Goal: Transaction & Acquisition: Purchase product/service

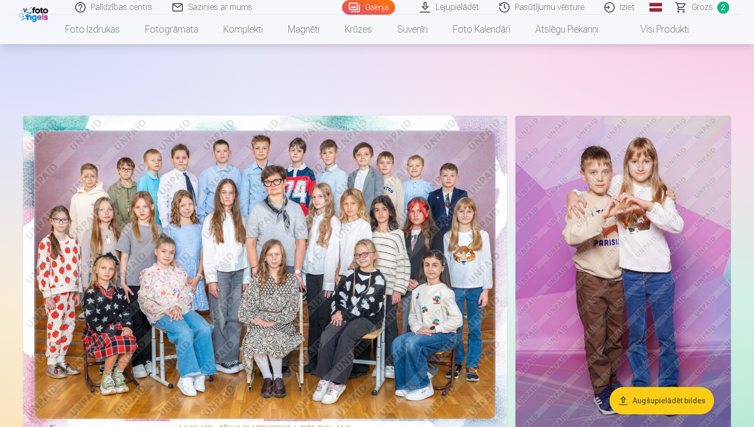
scroll to position [1281, 0]
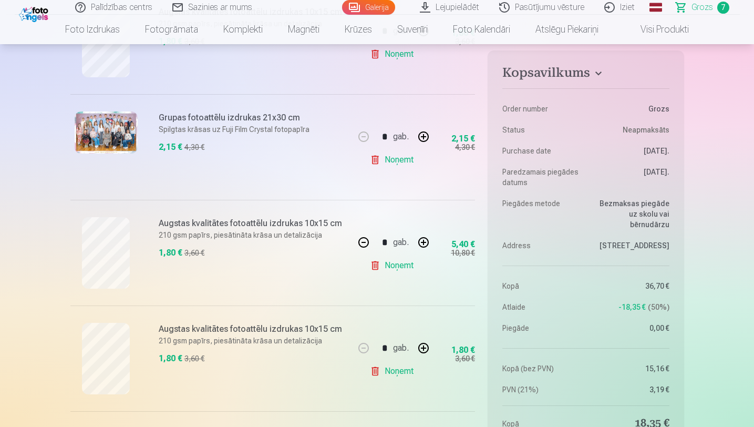
scroll to position [282, 0]
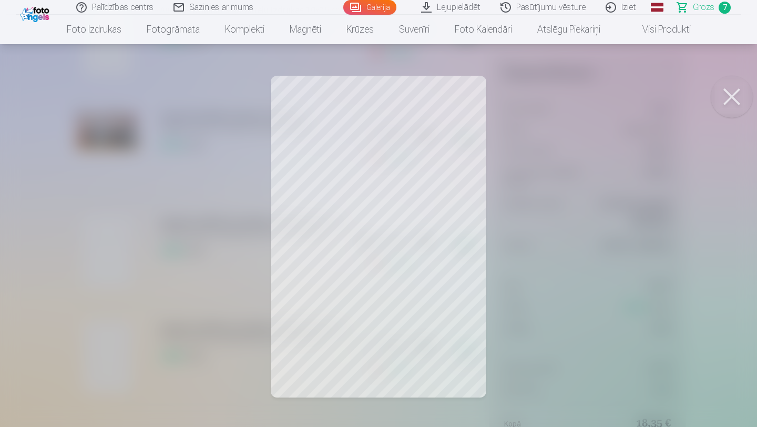
click at [54, 269] on div at bounding box center [378, 213] width 757 height 427
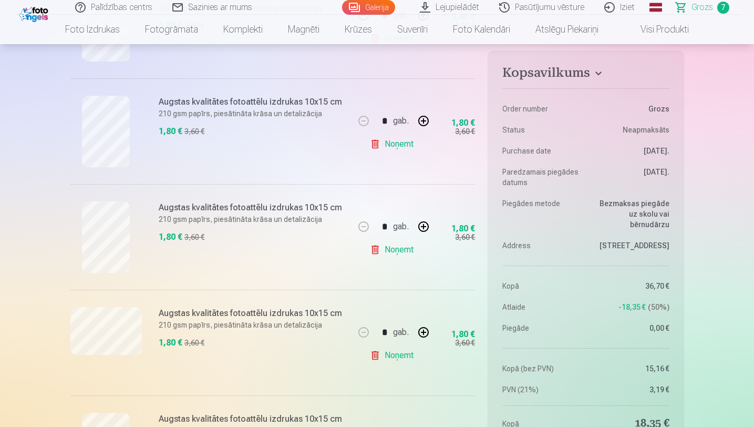
scroll to position [499, 0]
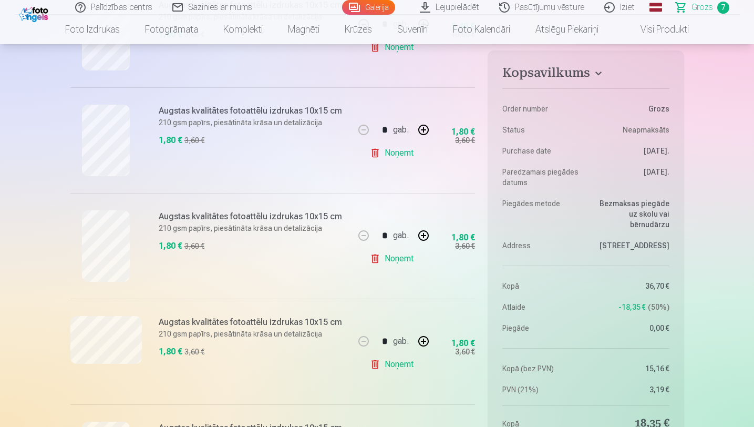
click at [424, 234] on button "button" at bounding box center [423, 235] width 25 height 25
type input "*"
click at [373, 156] on link "Noņemt" at bounding box center [394, 152] width 48 height 21
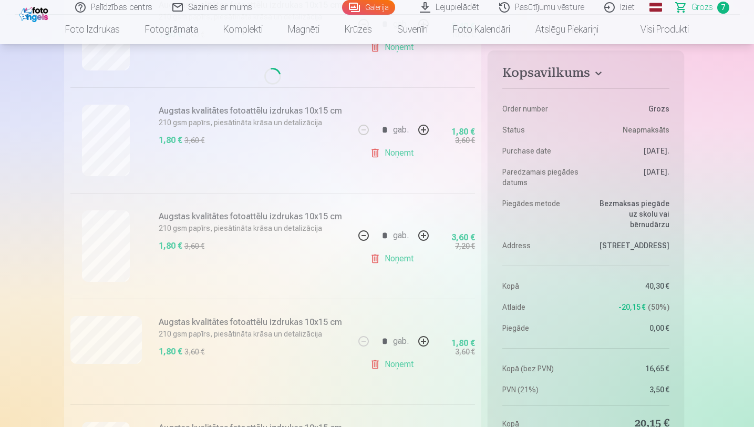
type input "*"
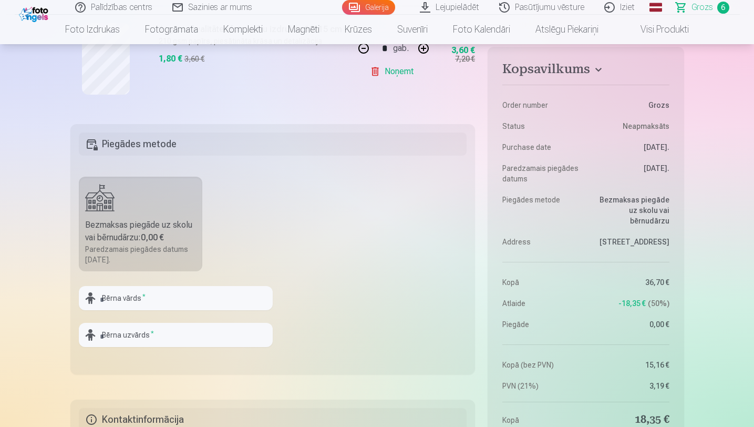
scroll to position [795, 0]
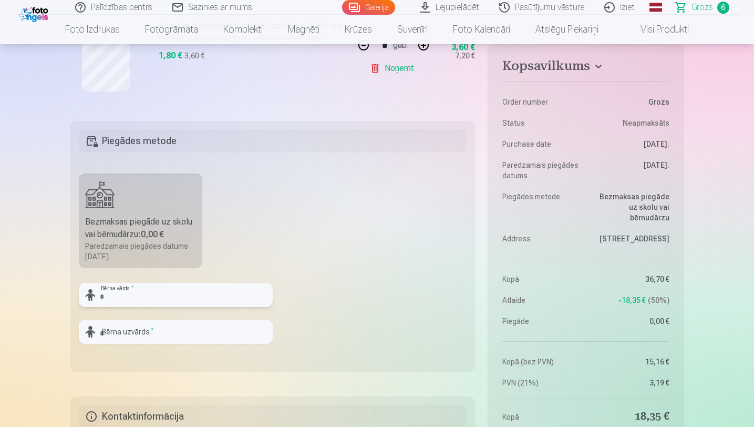
click at [135, 304] on input "text" at bounding box center [176, 295] width 194 height 24
type input "*********"
type input "**********"
click at [132, 293] on input "*********" at bounding box center [176, 295] width 194 height 24
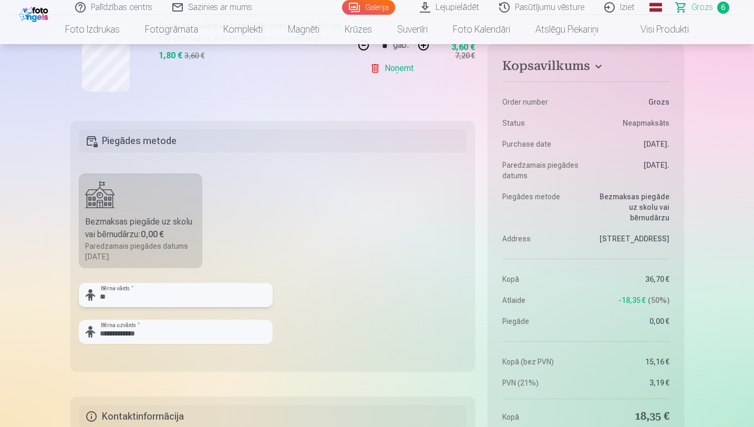
type input "*"
type input "*******"
click at [177, 325] on input "**********" at bounding box center [176, 332] width 194 height 24
click at [168, 331] on input "**********" at bounding box center [176, 332] width 194 height 24
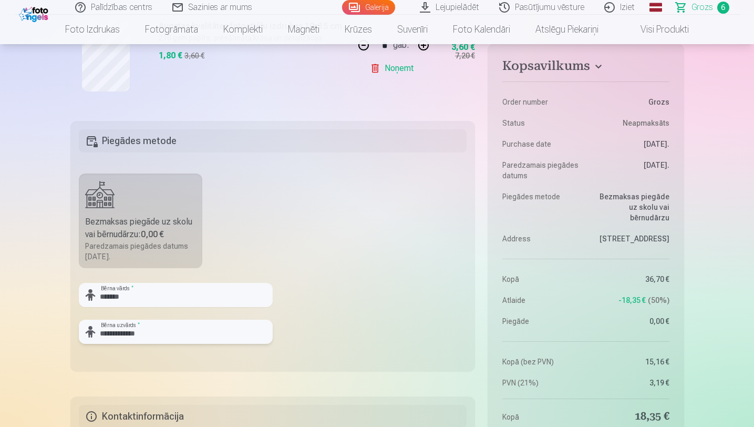
type input "**********"
click at [412, 222] on fieldset "**********" at bounding box center [272, 246] width 405 height 250
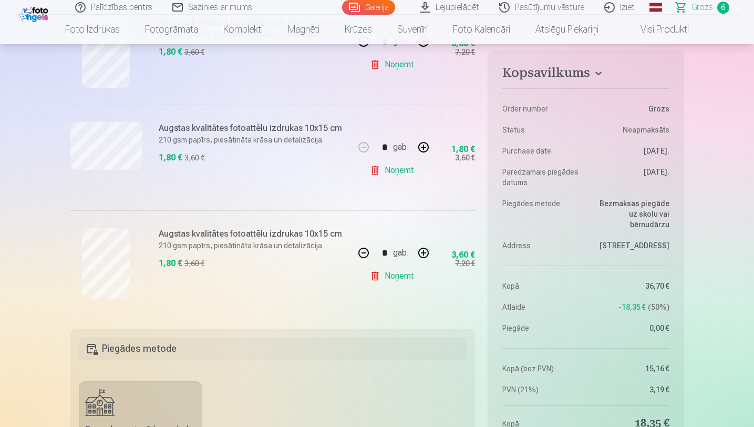
scroll to position [586, 0]
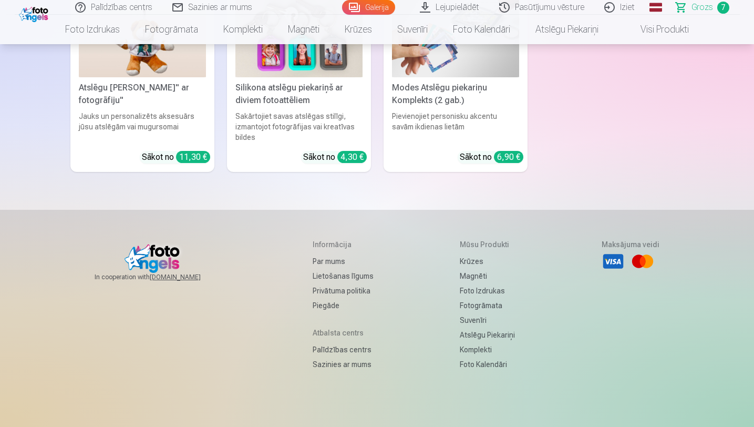
scroll to position [4358, 0]
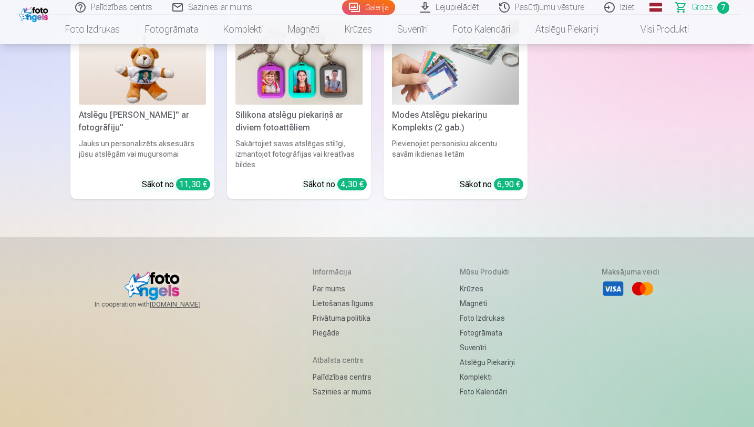
click at [713, 7] on link "Grozs 7" at bounding box center [703, 7] width 74 height 15
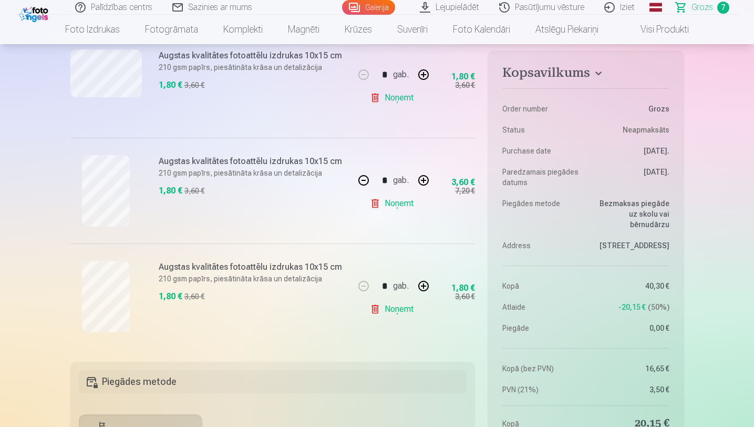
scroll to position [659, 0]
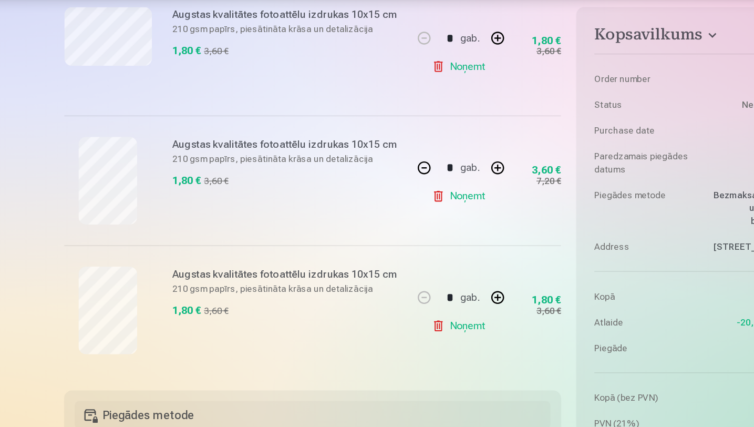
click at [424, 288] on button "button" at bounding box center [423, 286] width 25 height 25
type input "*"
click at [424, 288] on div "* gab." at bounding box center [393, 286] width 85 height 25
click at [377, 203] on link "Noņemt" at bounding box center [394, 204] width 48 height 21
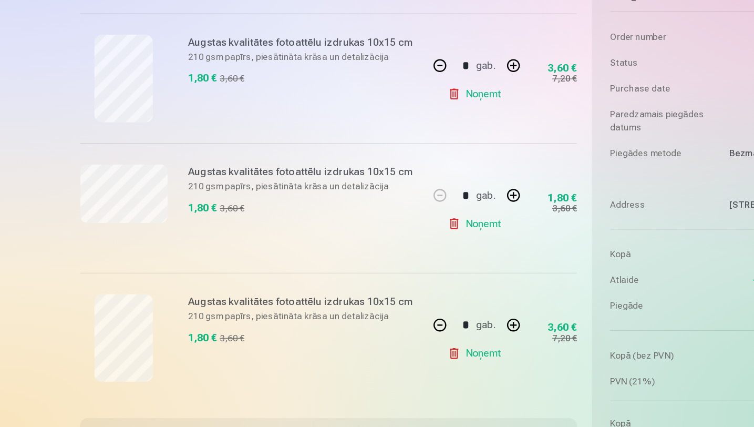
scroll to position [549, 0]
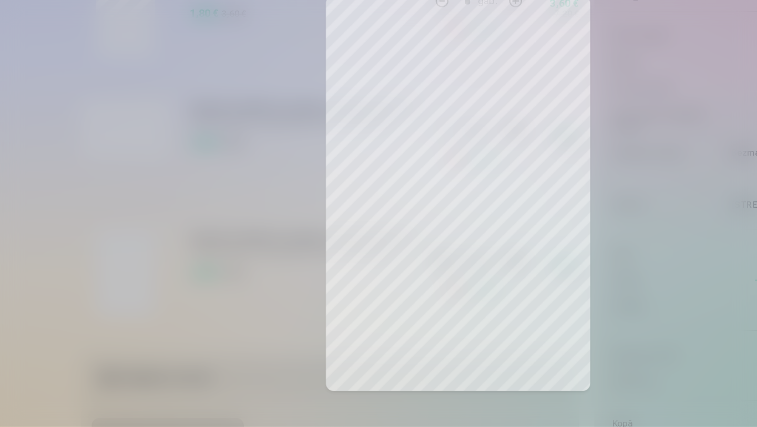
click at [46, 321] on div at bounding box center [378, 213] width 757 height 427
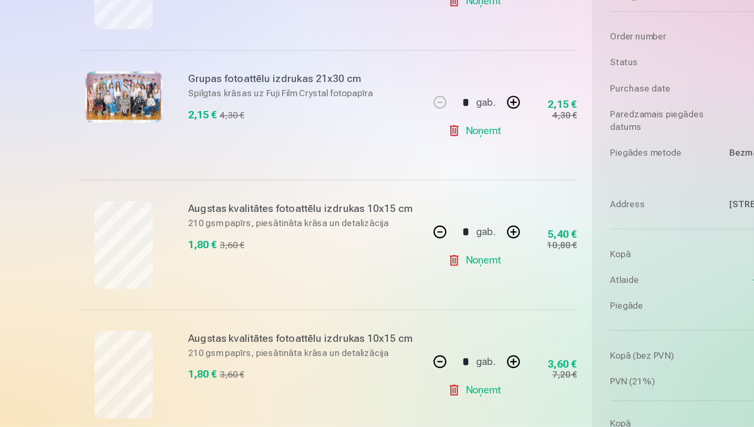
scroll to position [256, 0]
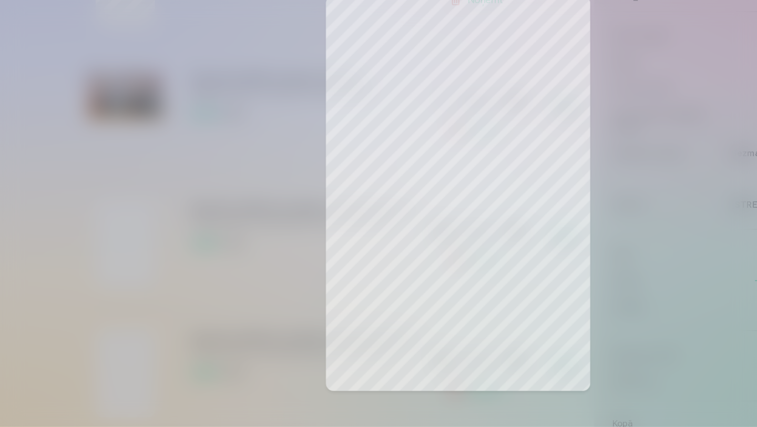
click at [75, 285] on div at bounding box center [378, 213] width 757 height 427
click at [589, 153] on div at bounding box center [378, 213] width 757 height 427
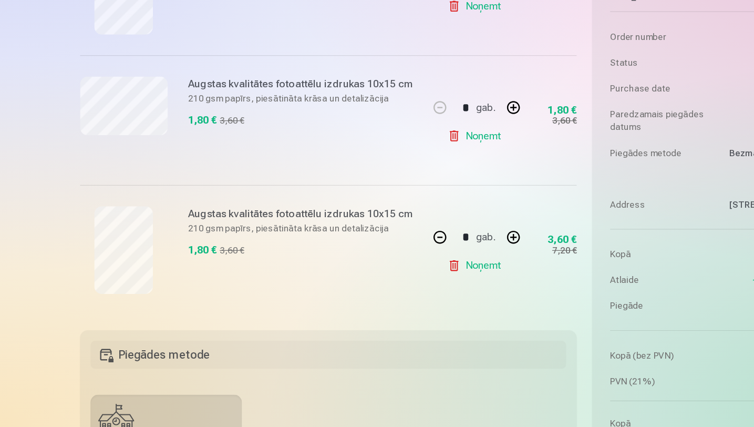
scroll to position [571, 0]
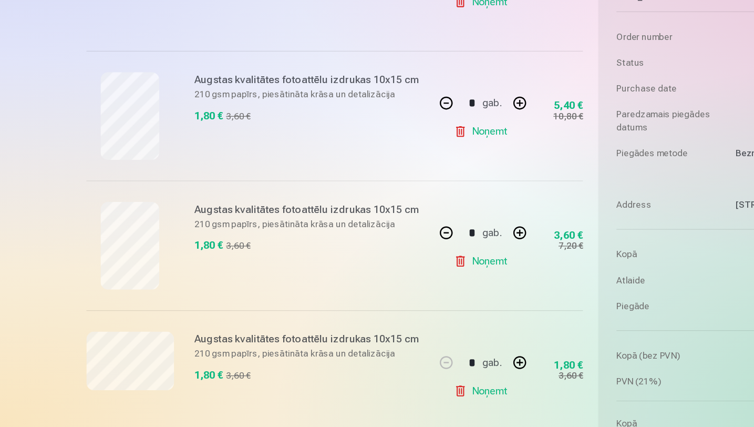
scroll to position [395, 0]
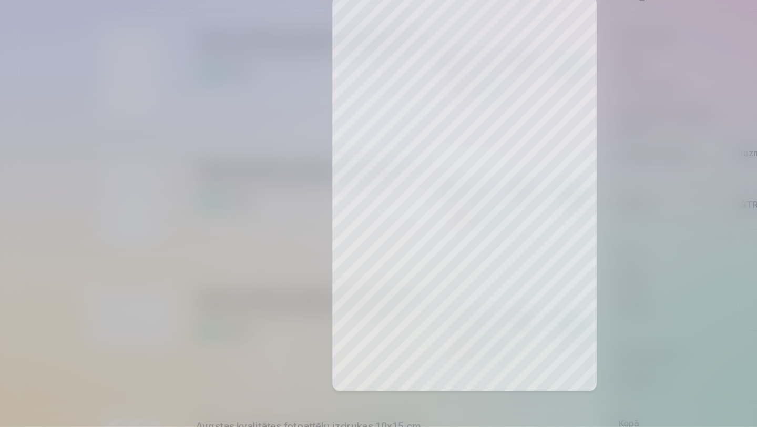
click at [77, 251] on div at bounding box center [378, 213] width 757 height 427
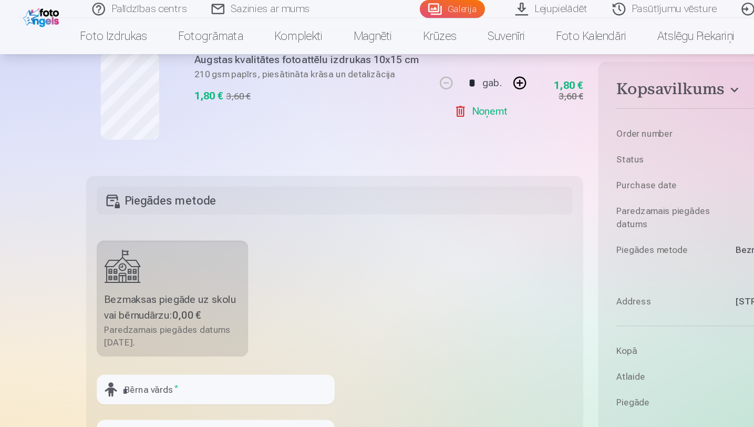
scroll to position [849, 0]
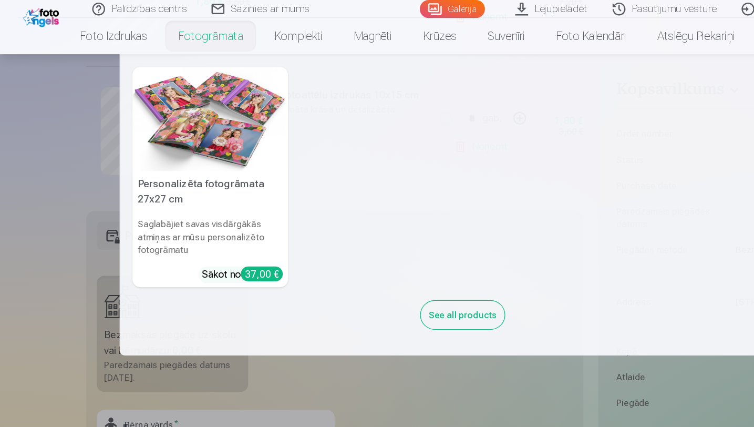
click at [38, 196] on nav "Personalizēta fotogrāmata 27x27 cm Saglabājiet savas visdārgākās atmiņas ar mūs…" at bounding box center [377, 166] width 754 height 245
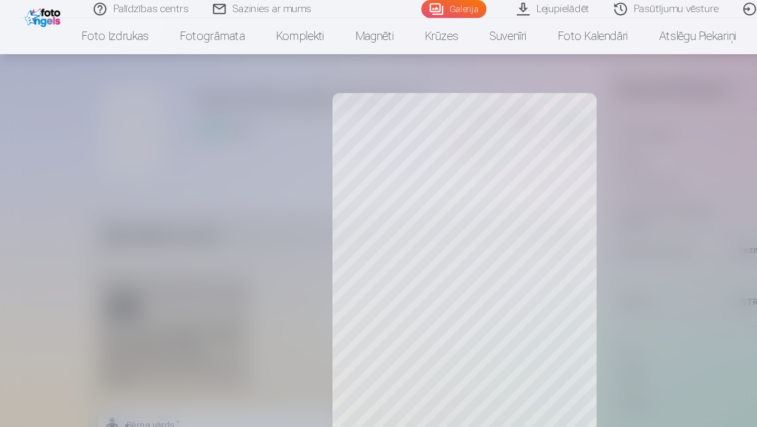
click at [76, 158] on div at bounding box center [378, 213] width 757 height 427
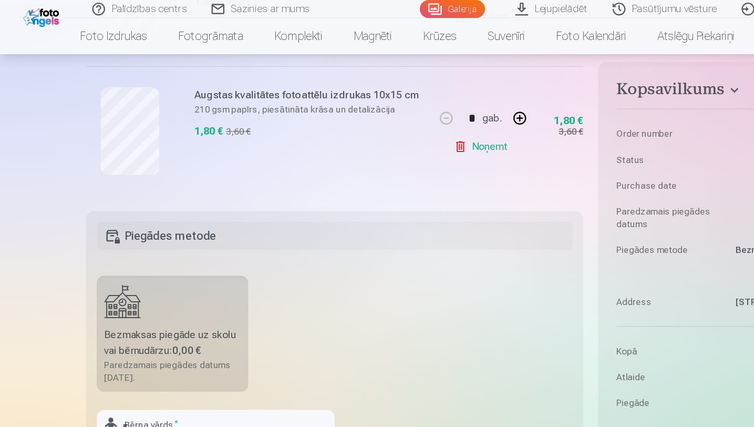
click at [428, 95] on button "button" at bounding box center [423, 96] width 25 height 25
type input "*"
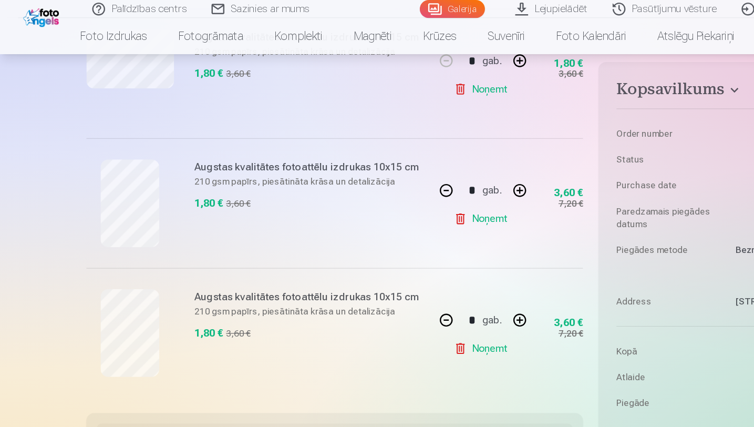
scroll to position [679, 0]
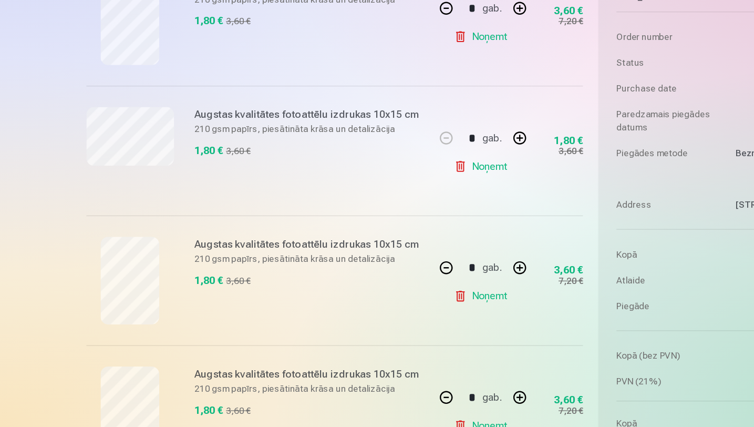
scroll to position [631, 0]
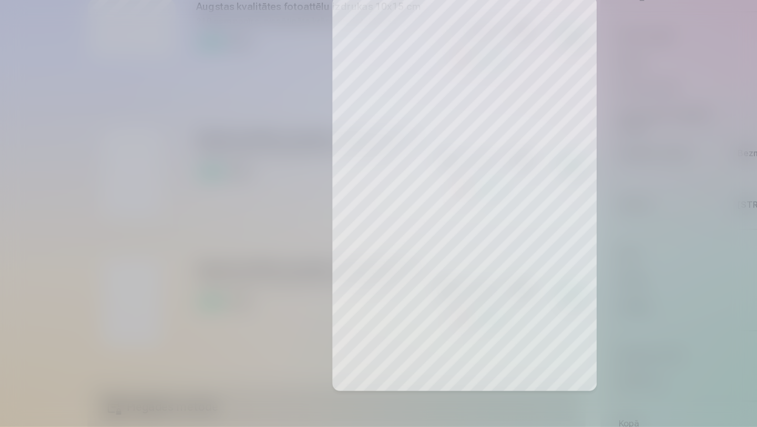
click at [84, 323] on div at bounding box center [378, 213] width 757 height 427
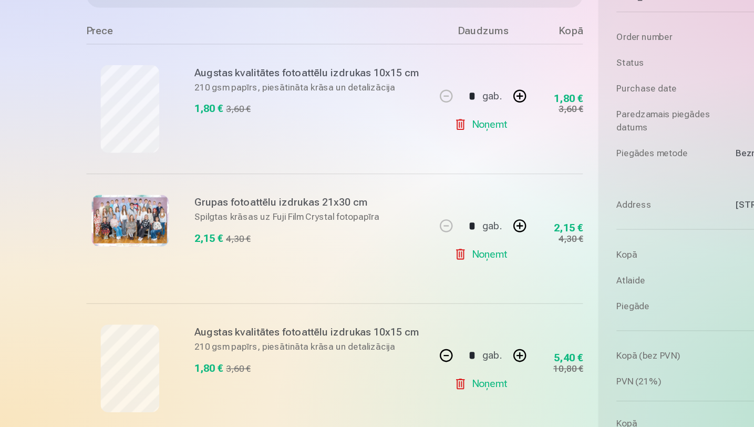
scroll to position [177, 0]
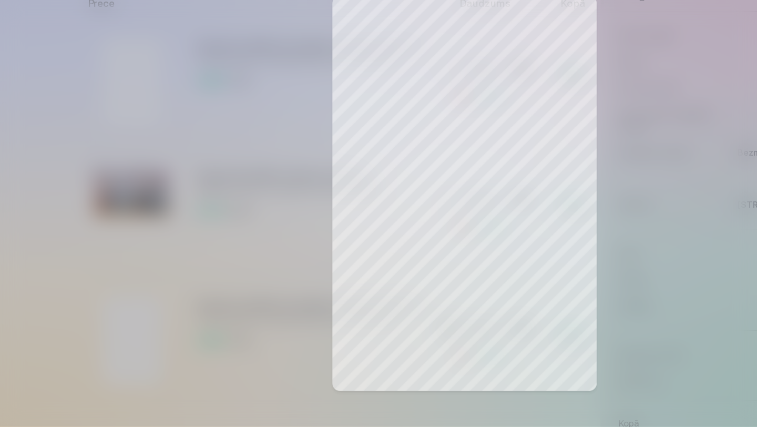
click at [78, 346] on div at bounding box center [378, 213] width 757 height 427
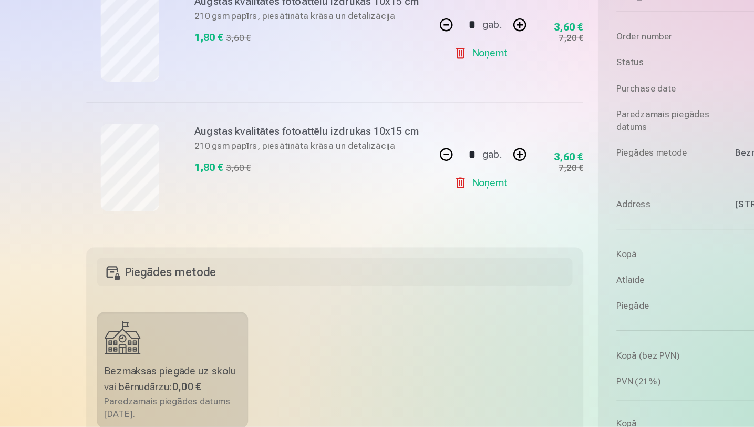
scroll to position [764, 0]
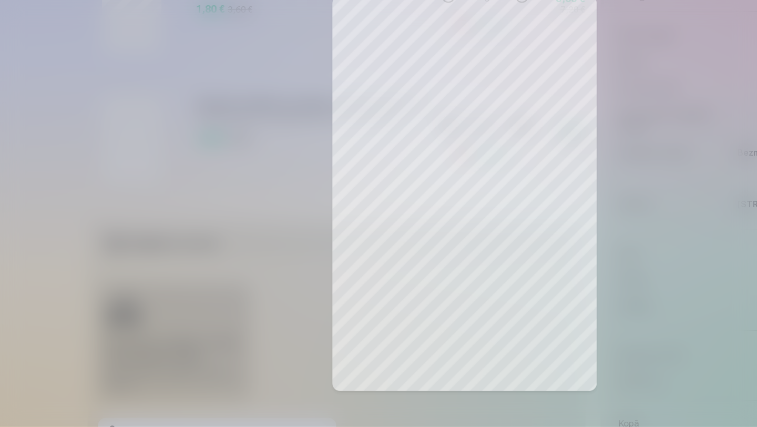
click at [44, 257] on div at bounding box center [378, 213] width 757 height 427
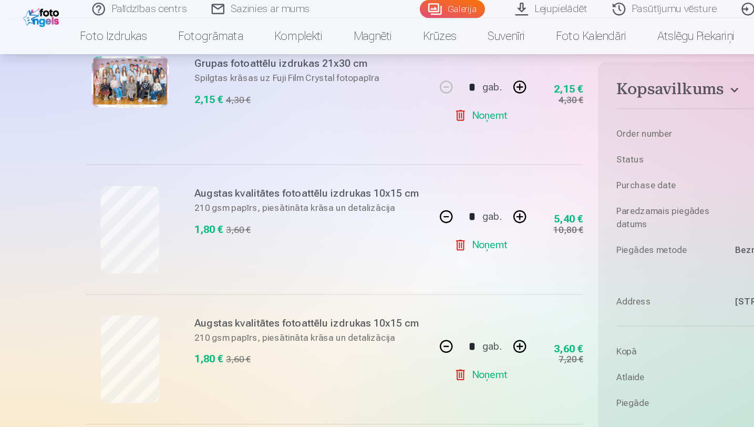
scroll to position [0, 0]
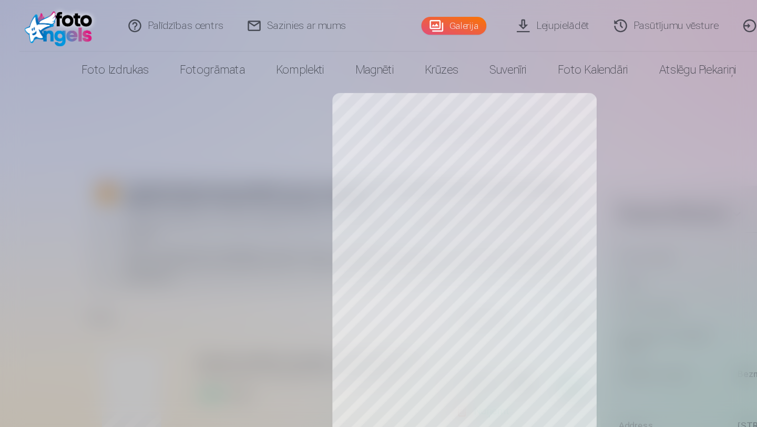
click at [59, 299] on div at bounding box center [378, 213] width 757 height 427
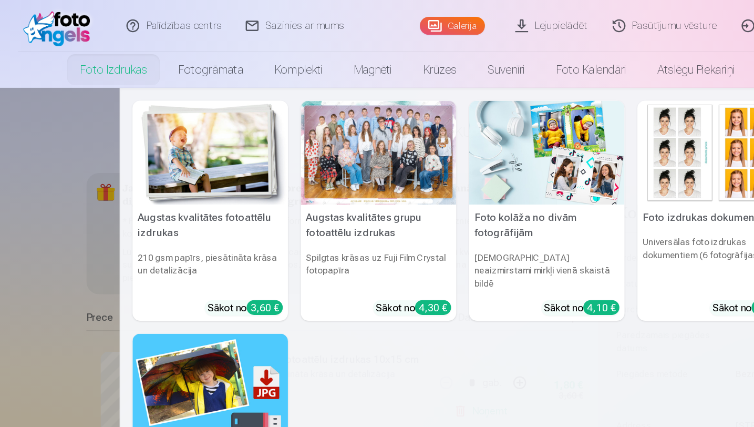
click at [33, 194] on nav "Augstas kvalitātes fotoattēlu izdrukas 210 gsm papīrs, piesātināta krāsa un det…" at bounding box center [377, 246] width 754 height 351
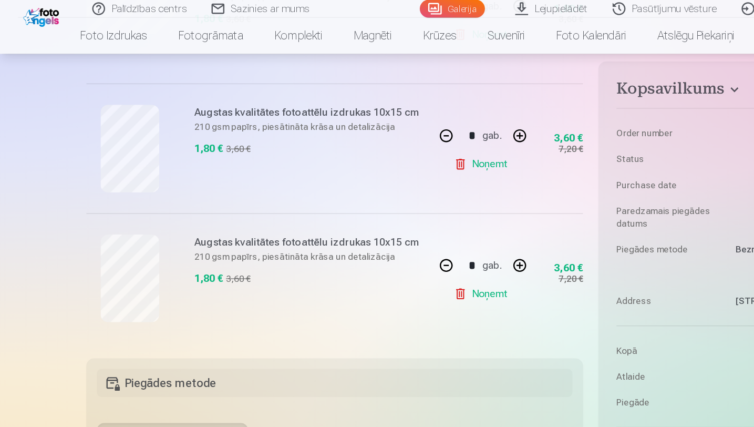
scroll to position [697, 0]
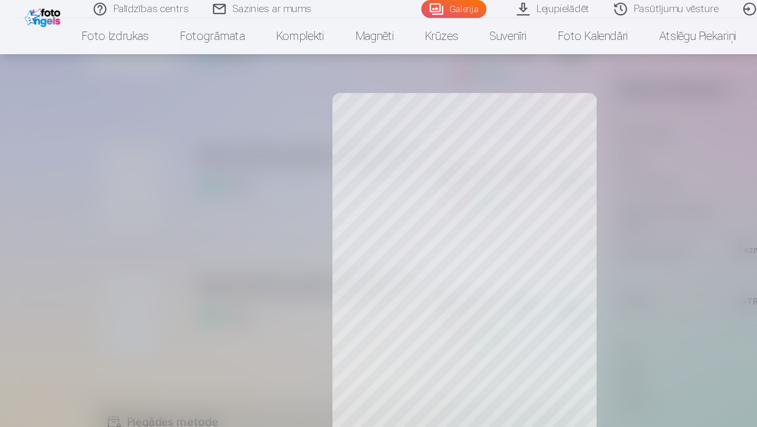
click at [91, 145] on div at bounding box center [378, 213] width 757 height 427
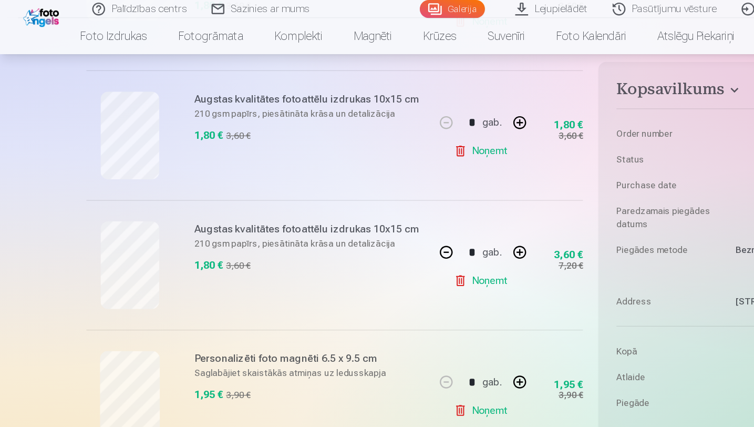
scroll to position [740, 0]
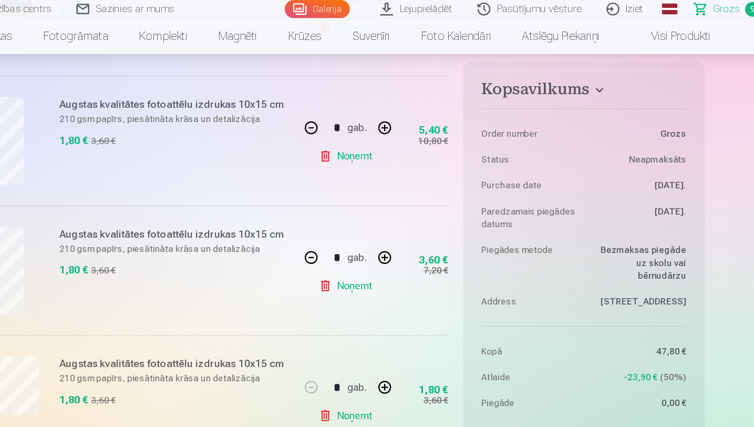
scroll to position [395, 0]
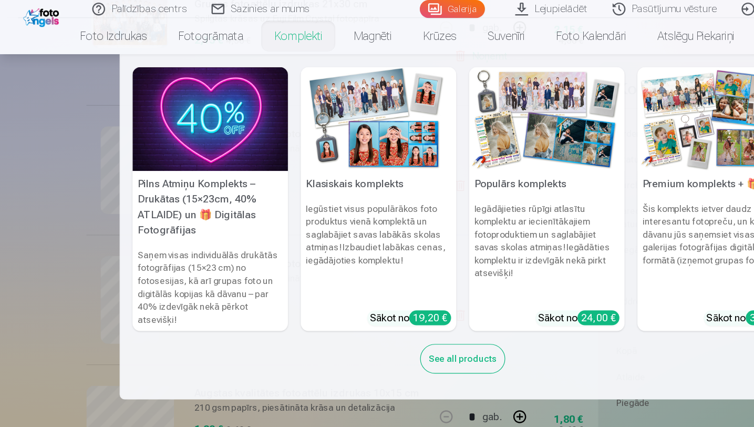
click at [244, 30] on link "Komplekti" at bounding box center [243, 29] width 65 height 29
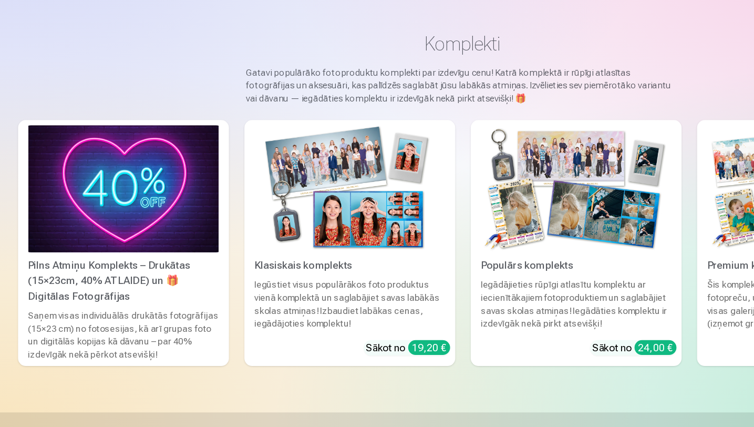
scroll to position [55, 0]
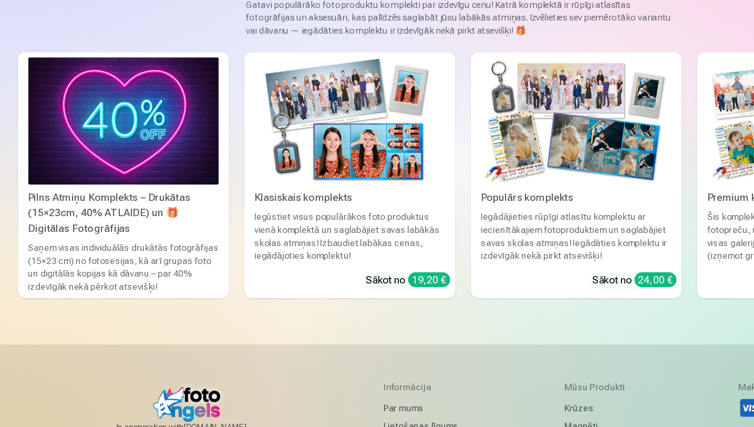
click at [287, 191] on img at bounding box center [285, 178] width 155 height 104
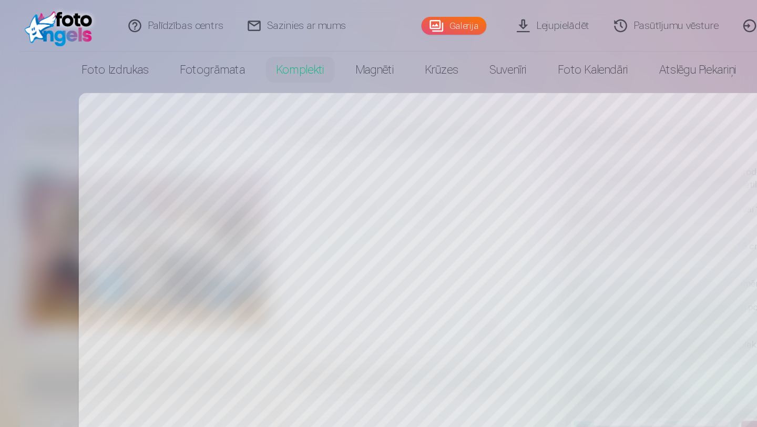
click at [34, 226] on div at bounding box center [378, 213] width 757 height 427
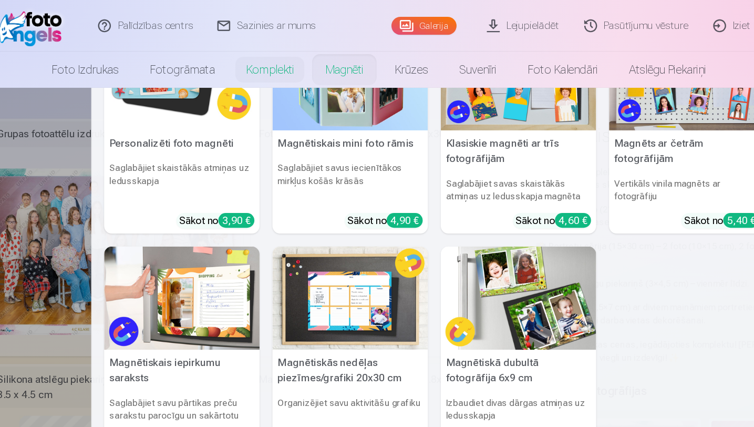
scroll to position [63, 0]
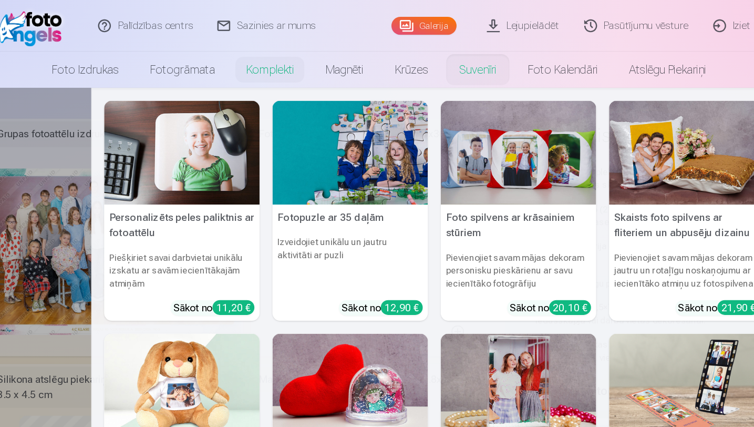
click at [395, 56] on link "Suvenīri" at bounding box center [413, 56] width 56 height 29
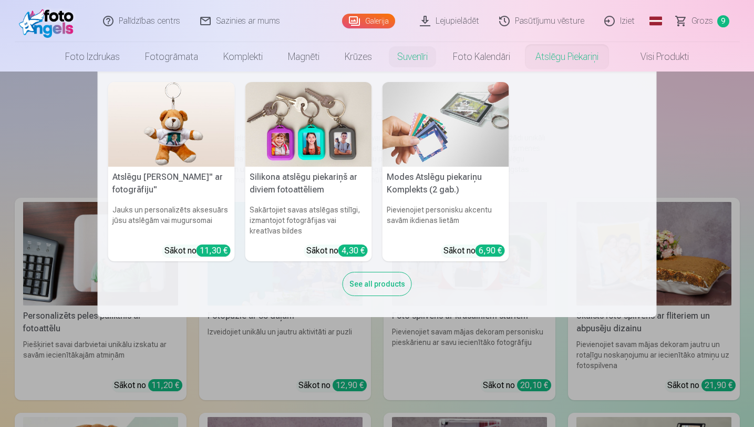
click at [585, 55] on link "Atslēgu piekariņi" at bounding box center [567, 56] width 88 height 29
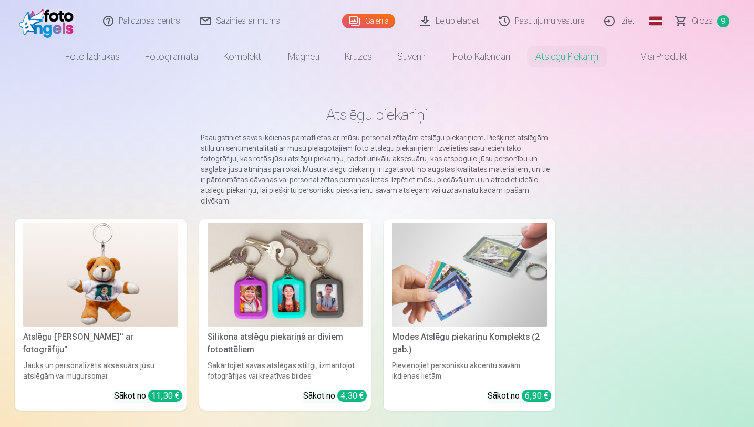
click at [288, 282] on img at bounding box center [285, 275] width 155 height 104
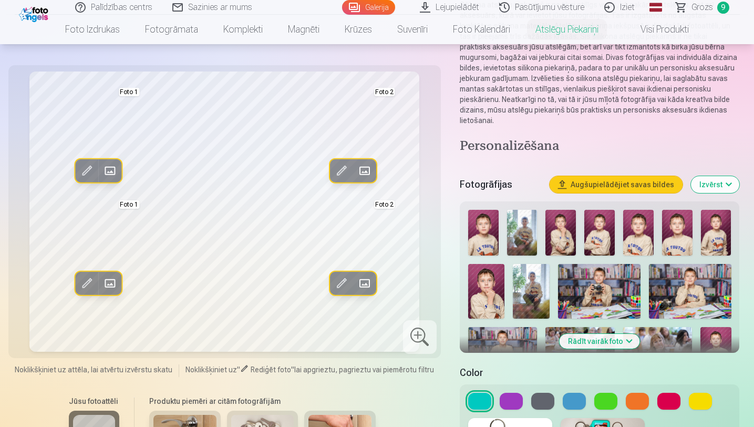
scroll to position [148, 0]
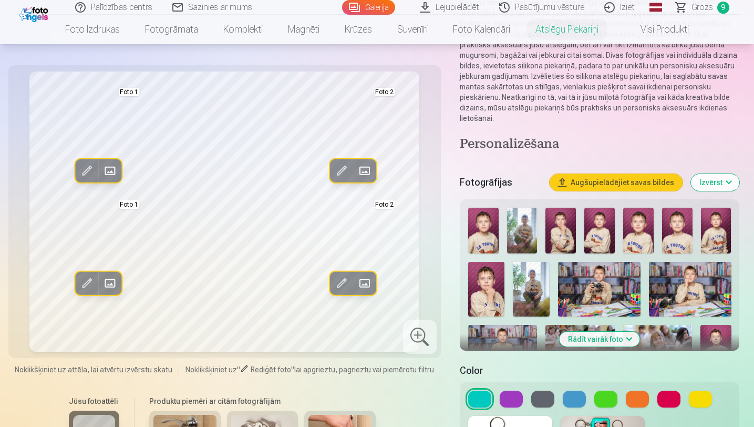
click at [664, 391] on button at bounding box center [669, 399] width 23 height 17
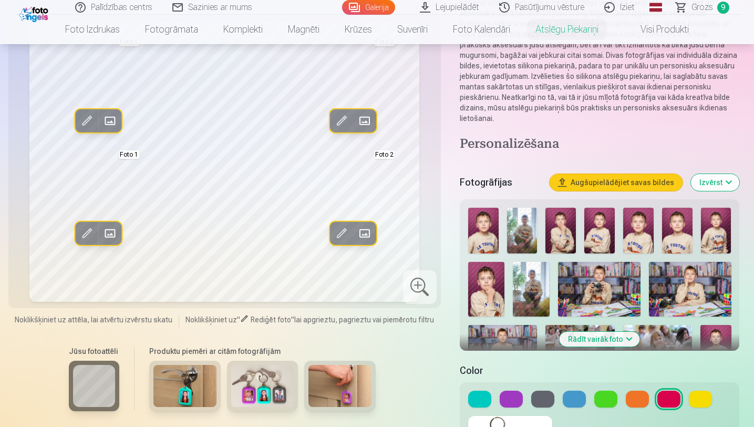
click at [625, 391] on div at bounding box center [599, 399] width 263 height 17
click at [513, 391] on button at bounding box center [511, 399] width 23 height 17
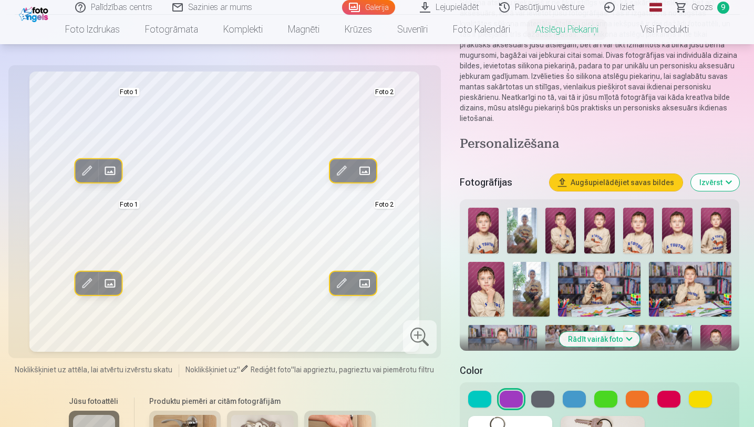
click at [674, 393] on button at bounding box center [669, 399] width 23 height 17
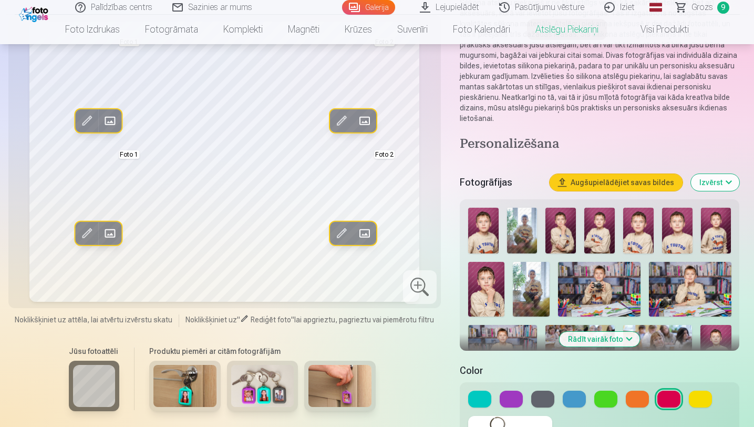
click at [512, 391] on button at bounding box center [511, 399] width 23 height 17
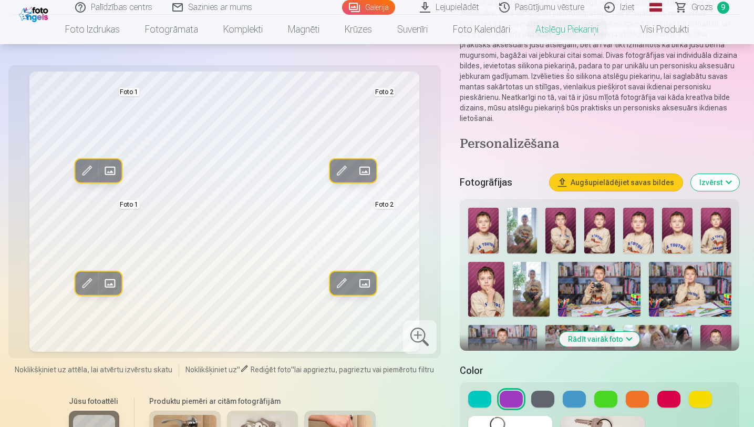
click at [470, 391] on button at bounding box center [479, 399] width 23 height 17
click at [545, 391] on button at bounding box center [542, 399] width 23 height 17
click at [577, 394] on button at bounding box center [574, 399] width 23 height 17
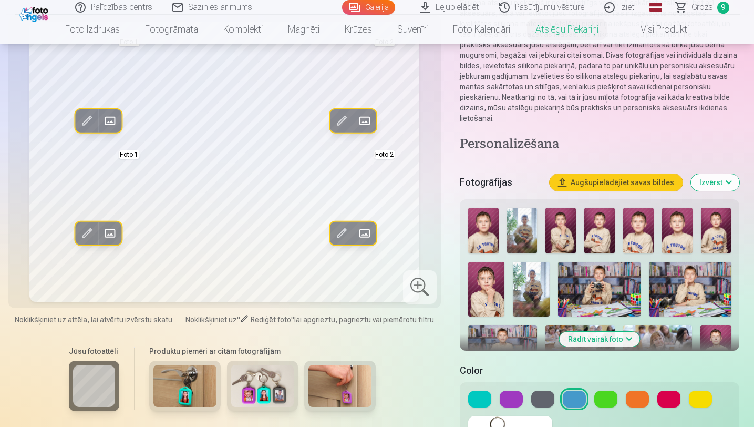
click at [478, 391] on button at bounding box center [479, 399] width 23 height 17
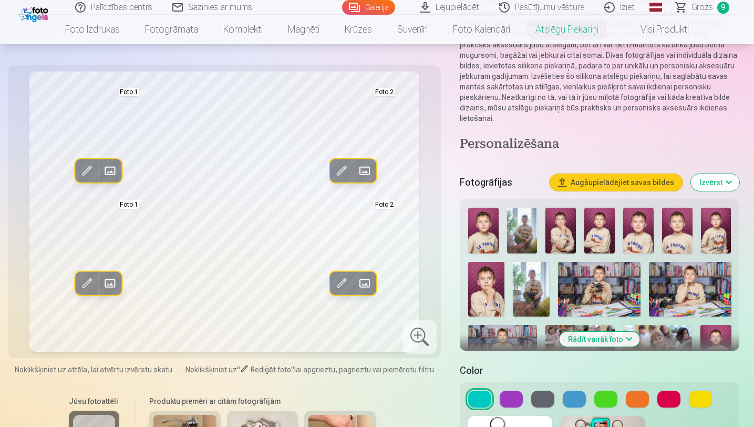
click at [574, 391] on button at bounding box center [574, 399] width 23 height 17
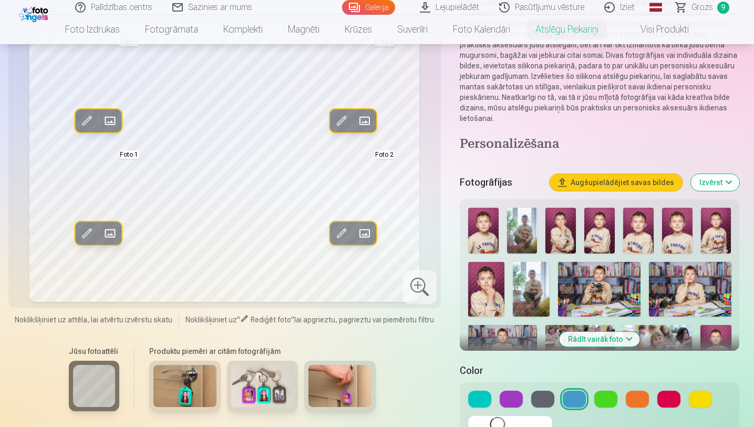
click at [482, 216] on img at bounding box center [483, 231] width 30 height 46
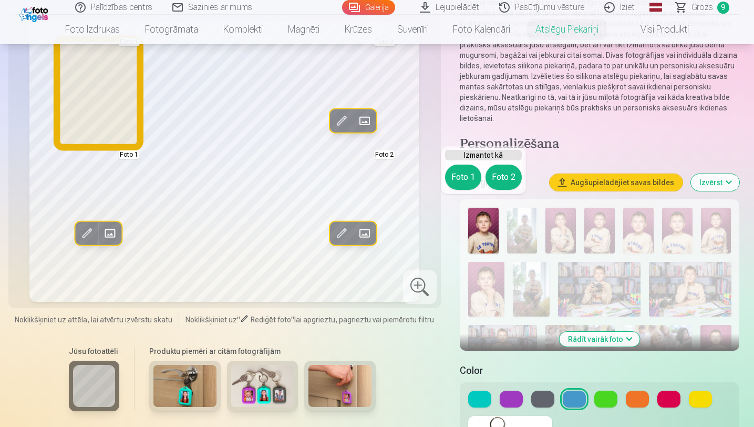
click at [464, 171] on button "Foto 1" at bounding box center [463, 177] width 36 height 25
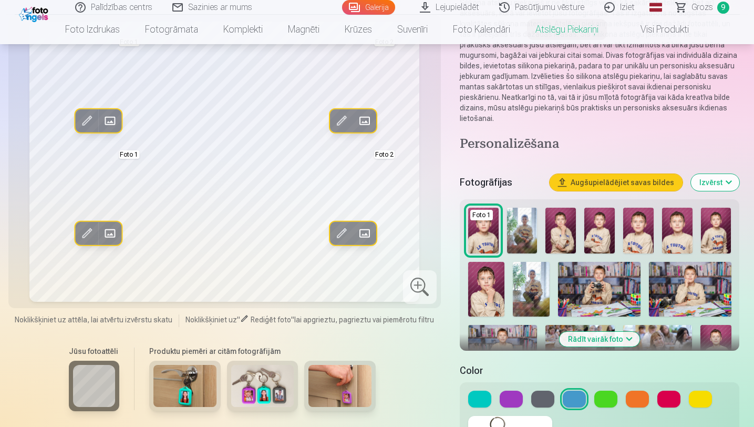
click at [520, 224] on img at bounding box center [522, 231] width 30 height 46
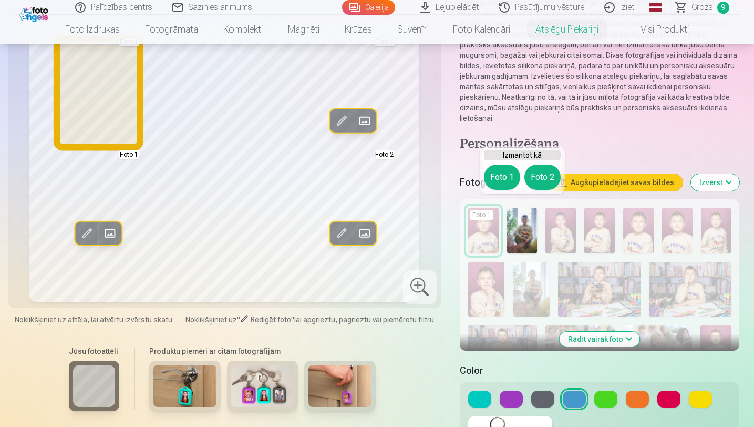
click at [504, 169] on button "Foto 1" at bounding box center [502, 177] width 36 height 25
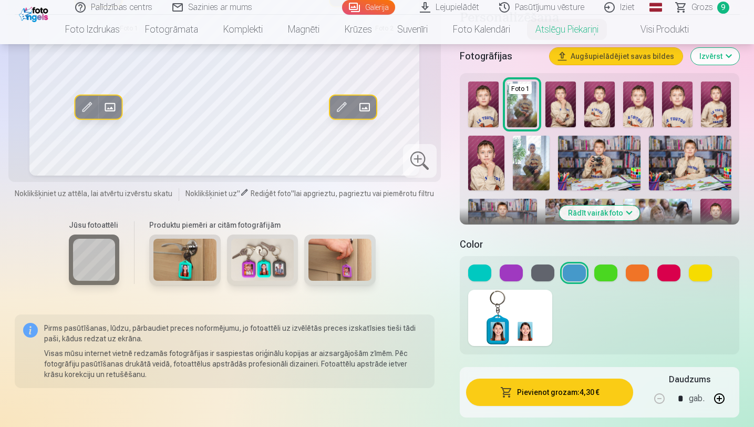
scroll to position [271, 0]
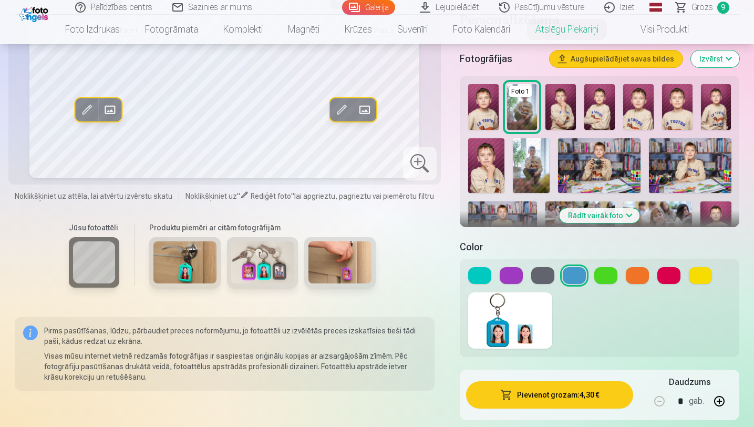
click at [624, 208] on button "Rādīt vairāk foto" at bounding box center [600, 215] width 80 height 15
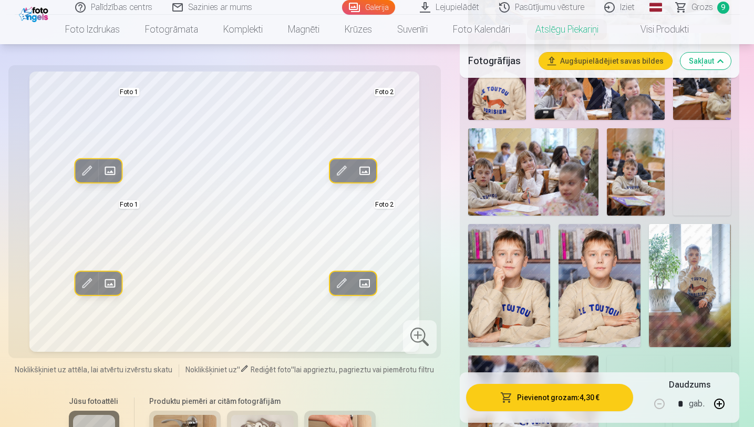
scroll to position [831, 0]
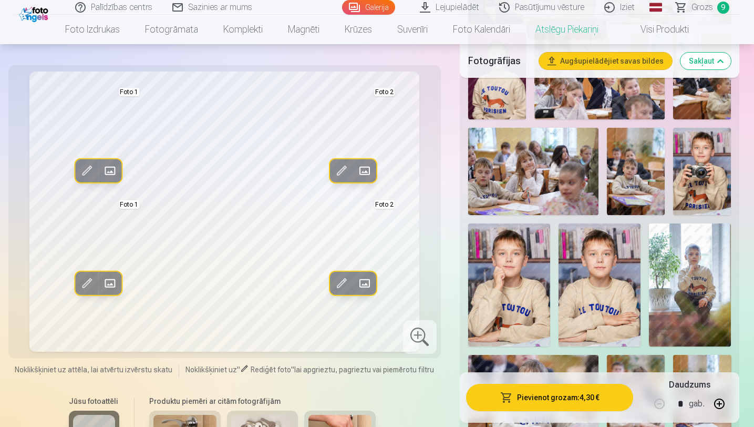
click at [717, 167] on img at bounding box center [702, 171] width 58 height 87
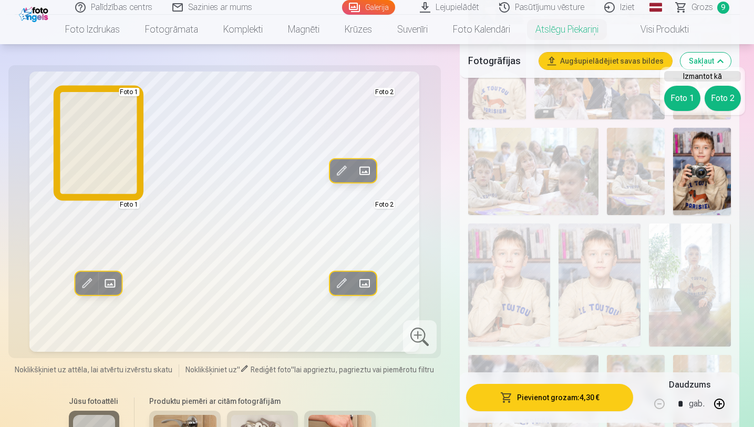
click at [679, 101] on button "Foto 1" at bounding box center [682, 98] width 36 height 25
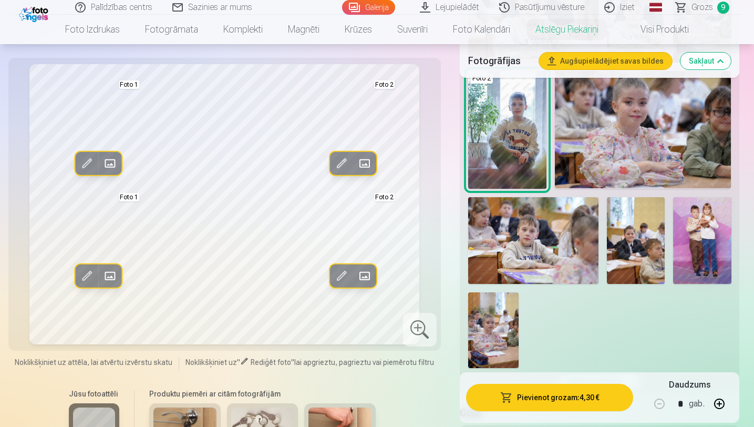
scroll to position [1310, 0]
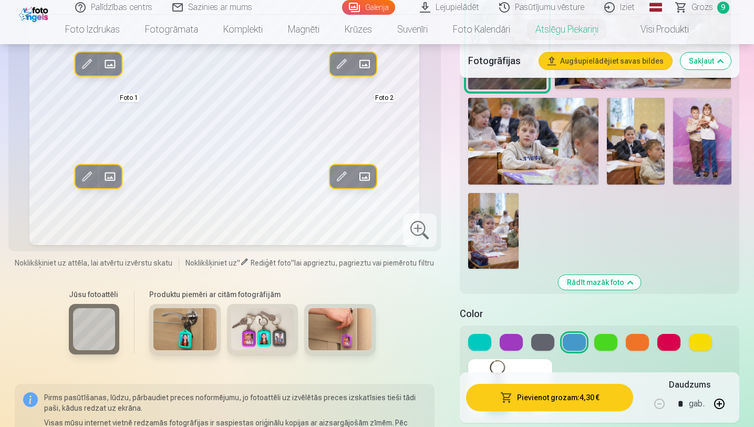
click at [711, 146] on img at bounding box center [702, 141] width 58 height 87
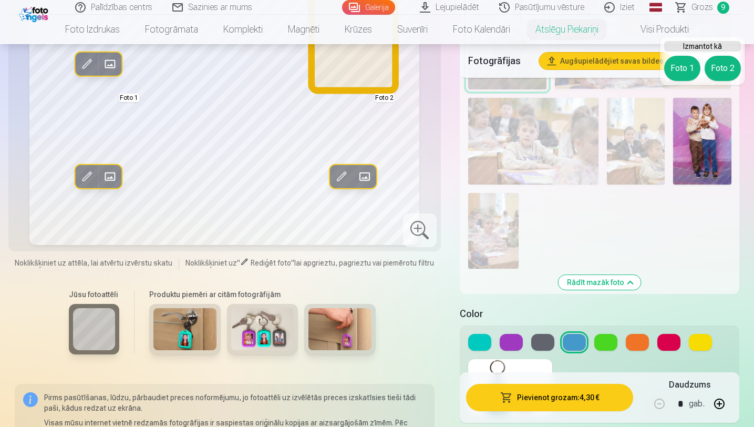
click at [721, 66] on button "Foto 2" at bounding box center [723, 68] width 36 height 25
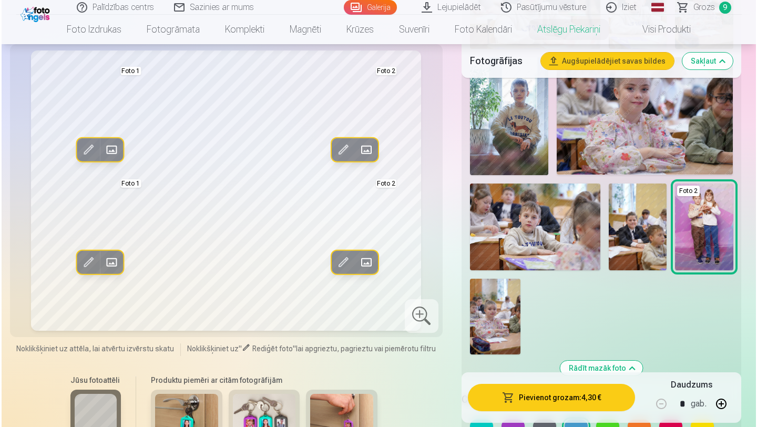
scroll to position [1228, 0]
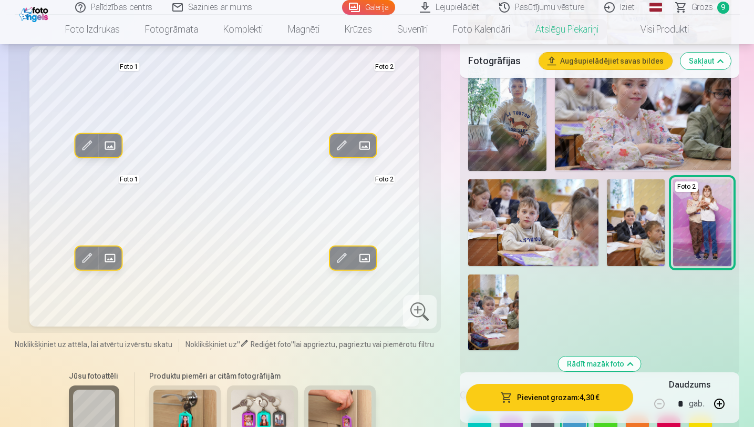
click at [557, 404] on button "Pievienot grozam : 4,30 €" at bounding box center [550, 397] width 168 height 27
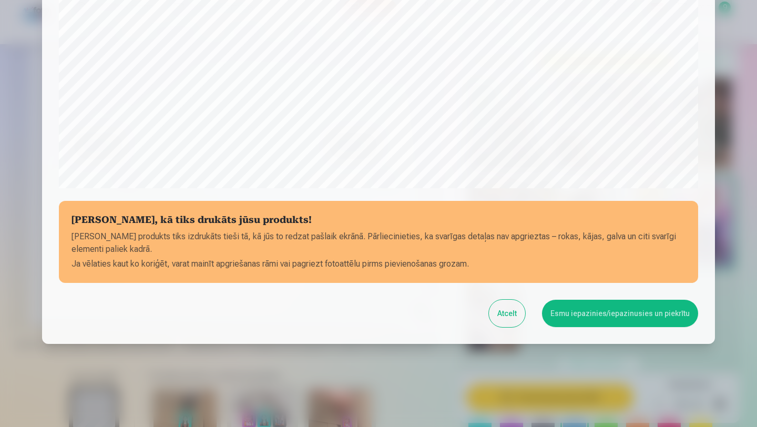
scroll to position [330, 0]
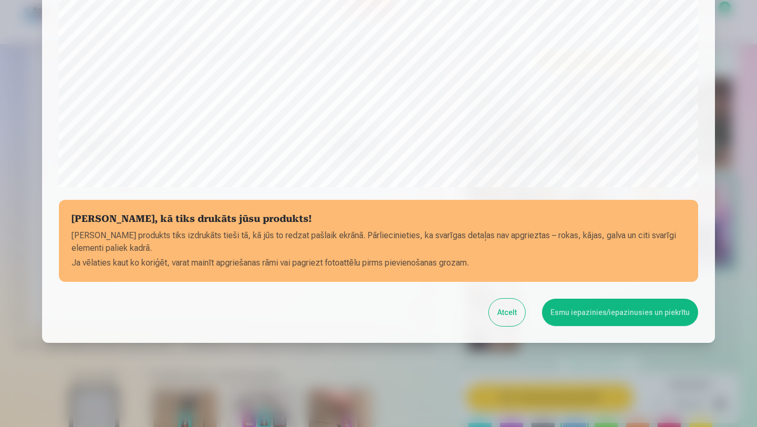
click at [579, 310] on button "Esmu iepazinies/iepazinusies un piekrītu" at bounding box center [620, 312] width 156 height 27
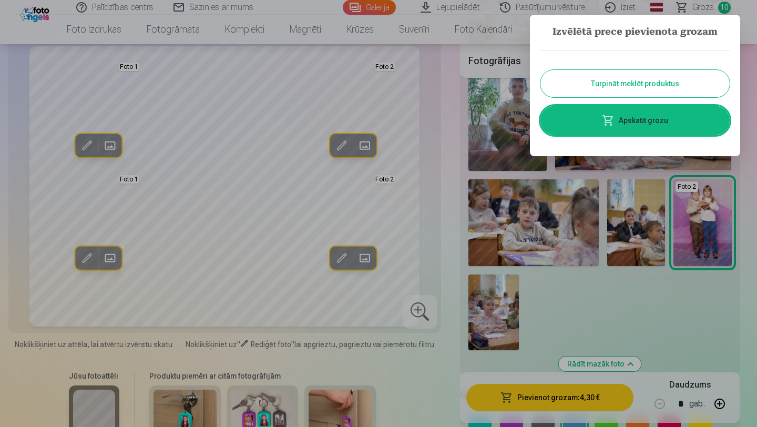
click at [628, 122] on link "Apskatīt grozu" at bounding box center [634, 120] width 189 height 29
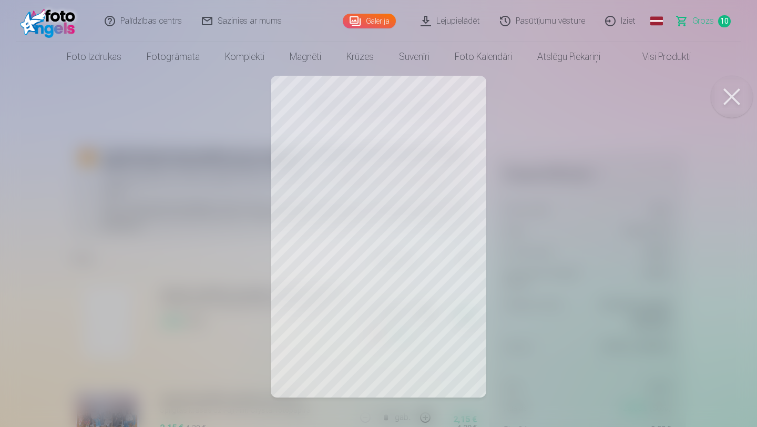
click at [171, 331] on div at bounding box center [378, 213] width 757 height 427
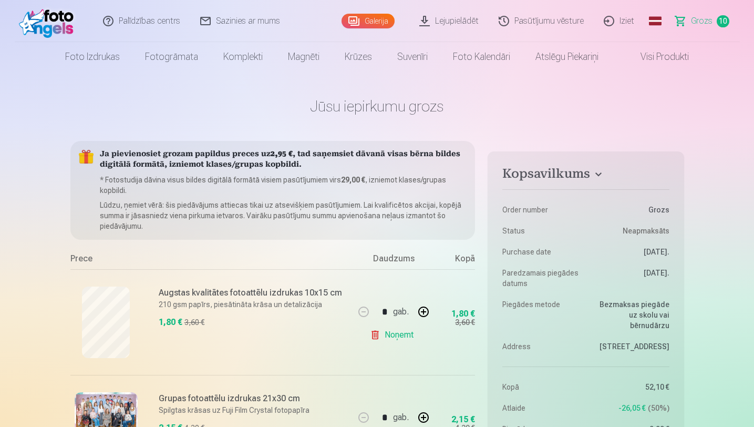
click at [361, 26] on link "Galerija" at bounding box center [368, 21] width 53 height 15
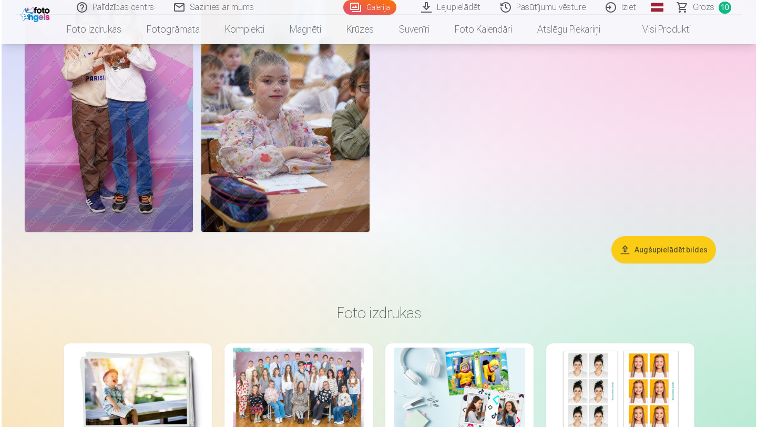
scroll to position [5858, 0]
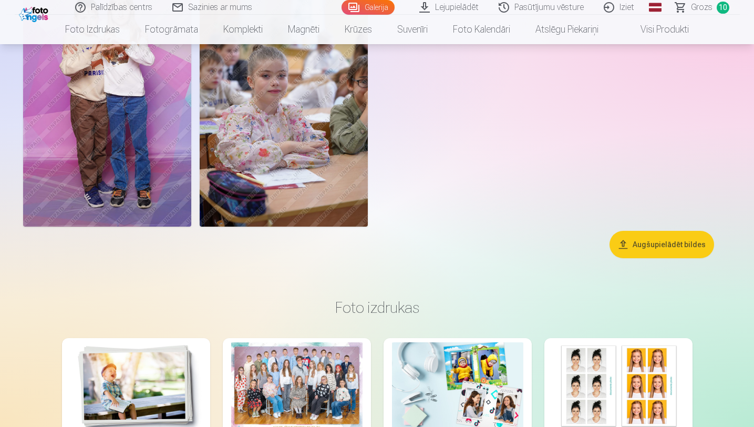
click at [70, 128] on img at bounding box center [107, 100] width 168 height 252
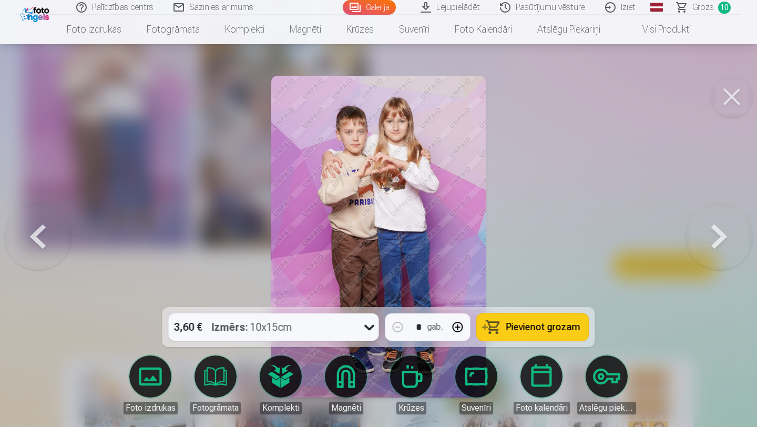
click at [368, 329] on icon at bounding box center [369, 327] width 17 height 17
click at [654, 233] on div at bounding box center [378, 213] width 757 height 427
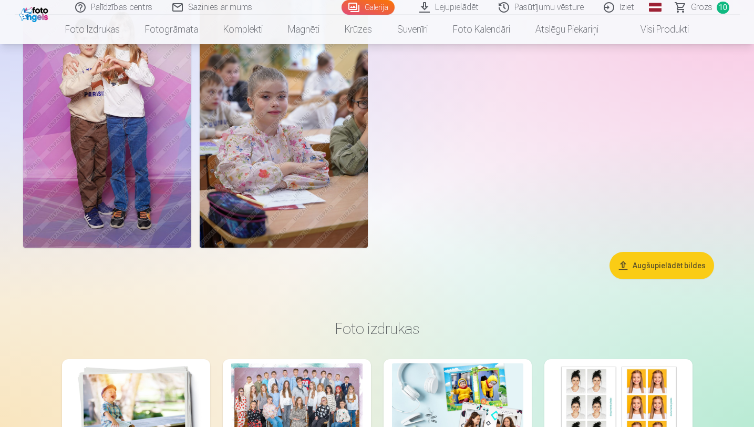
click at [79, 116] on img at bounding box center [107, 121] width 168 height 252
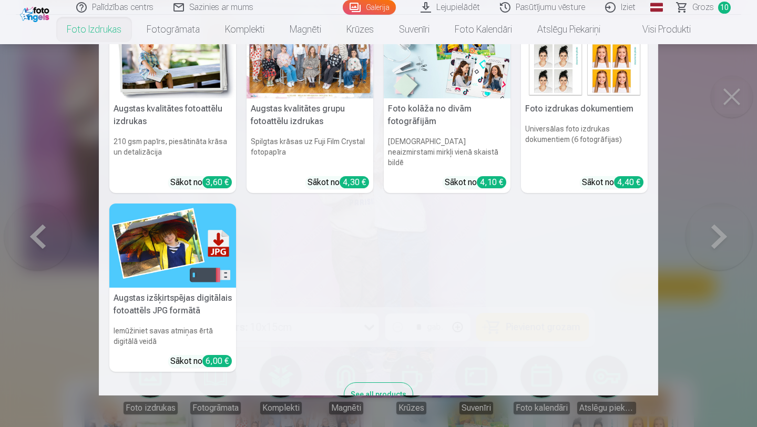
scroll to position [46, 0]
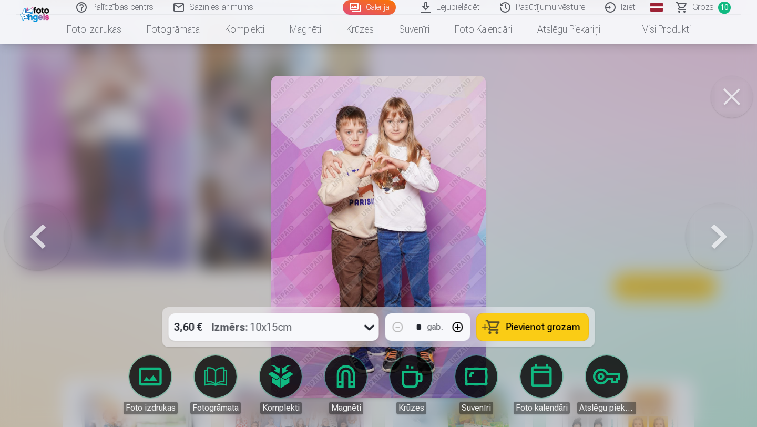
click at [701, 6] on span "Grozs" at bounding box center [703, 7] width 22 height 13
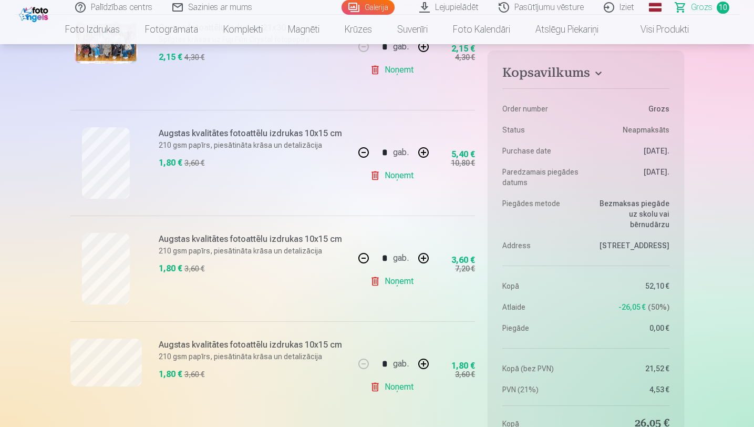
scroll to position [372, 0]
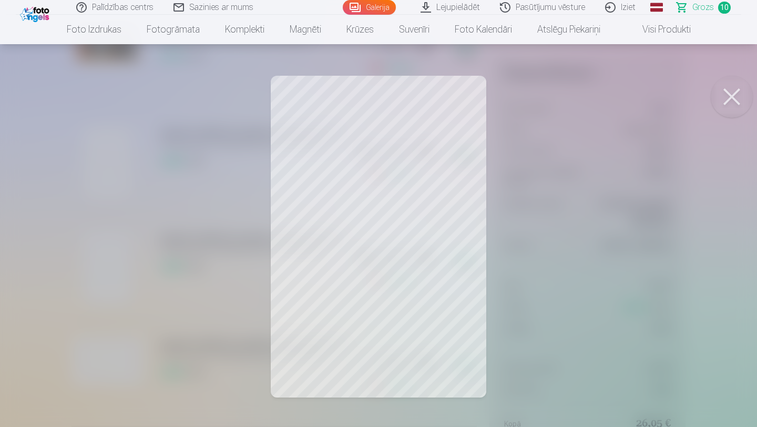
click at [48, 186] on div at bounding box center [378, 213] width 757 height 427
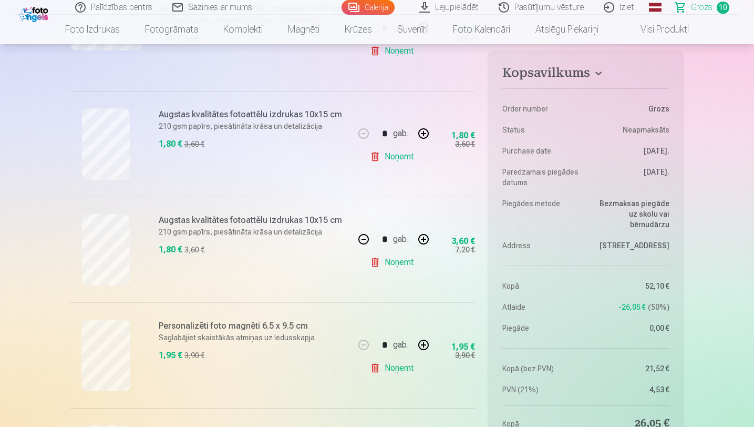
scroll to position [707, 0]
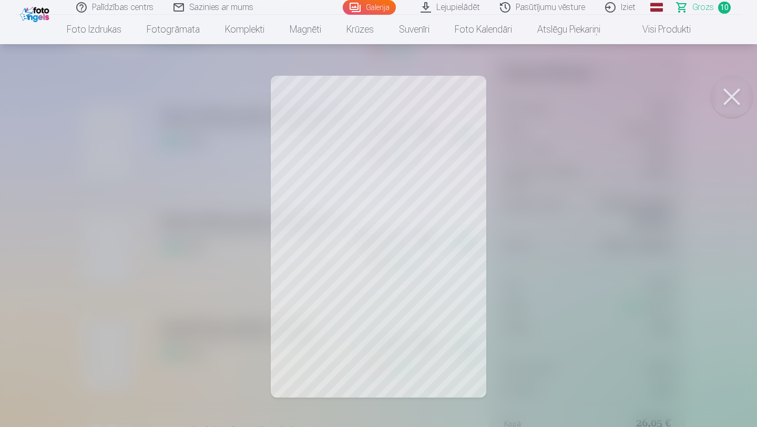
click at [54, 273] on div at bounding box center [378, 213] width 757 height 427
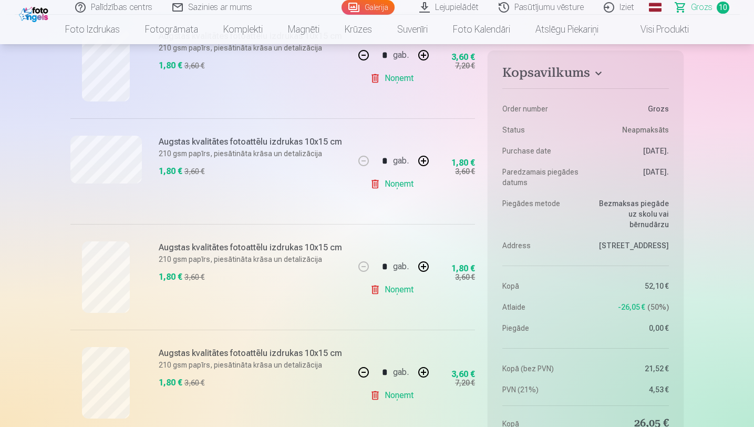
scroll to position [568, 0]
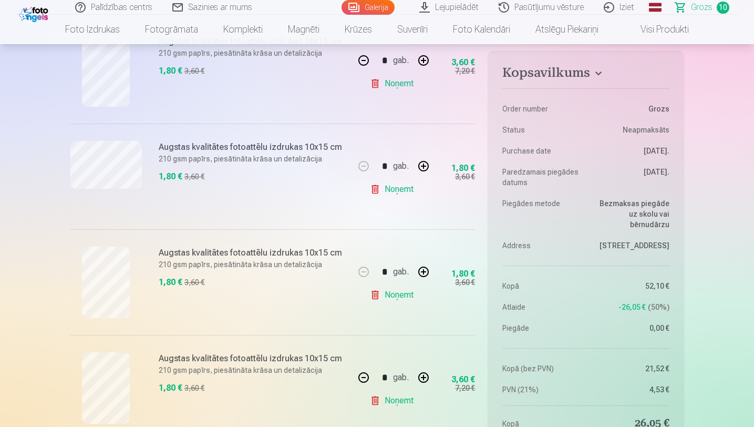
click at [361, 376] on button "button" at bounding box center [363, 377] width 25 height 25
type input "*"
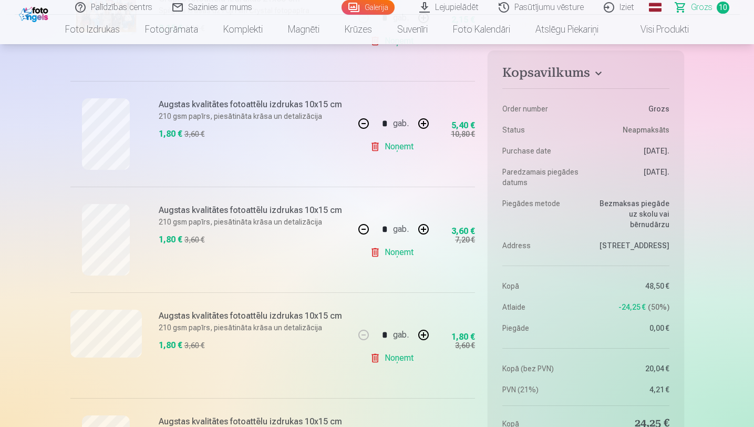
scroll to position [397, 0]
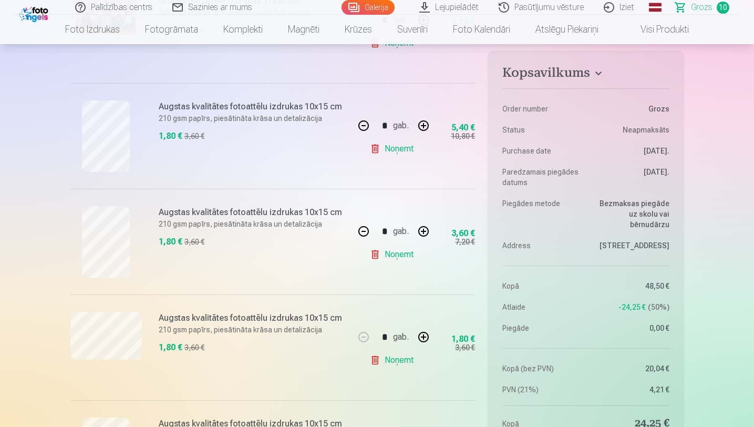
click at [363, 126] on button "button" at bounding box center [363, 125] width 25 height 25
type input "*"
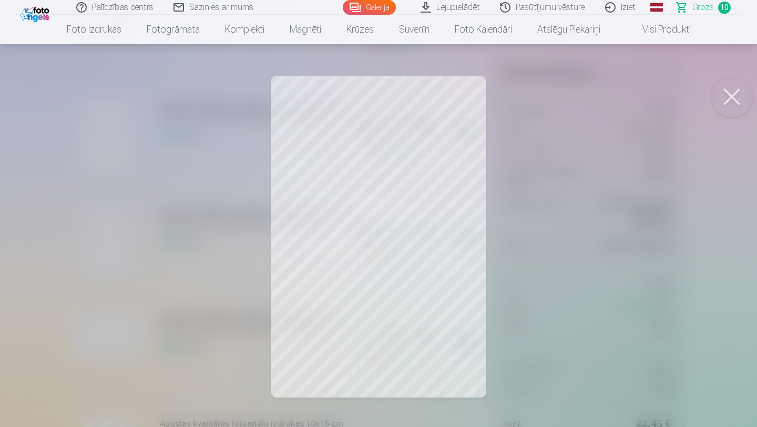
click at [73, 211] on div at bounding box center [378, 213] width 757 height 427
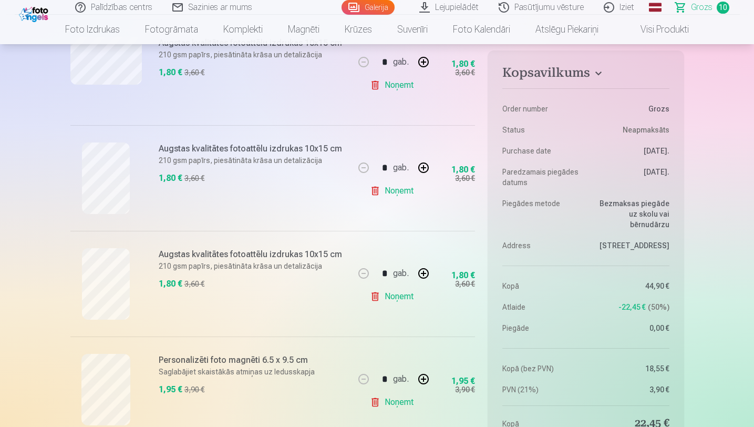
scroll to position [717, 0]
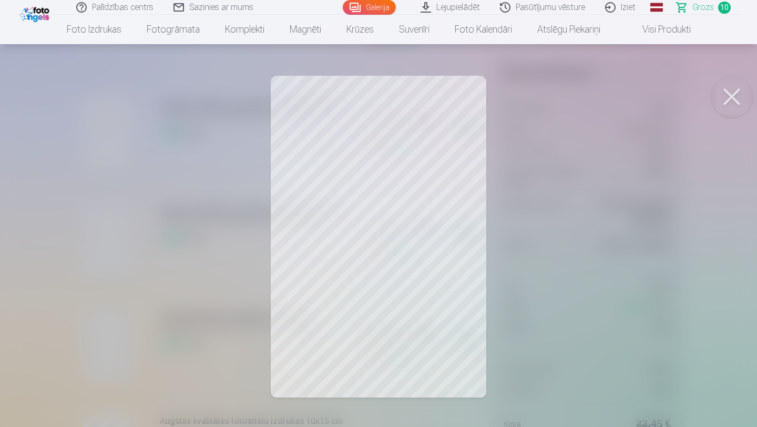
click at [96, 251] on div at bounding box center [378, 213] width 757 height 427
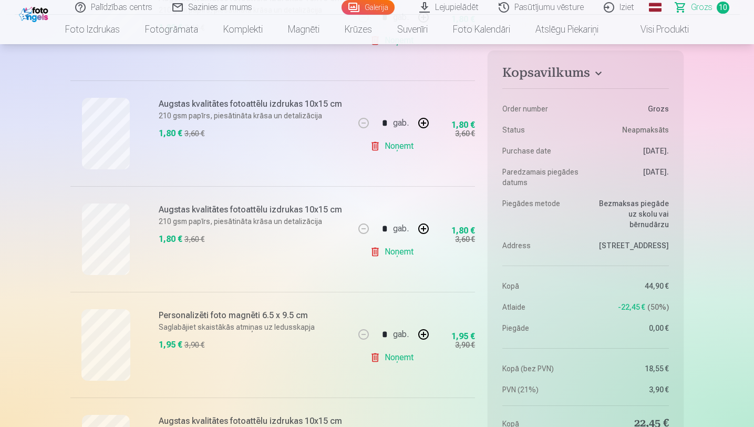
click at [419, 231] on button "button" at bounding box center [423, 228] width 25 height 25
type input "*"
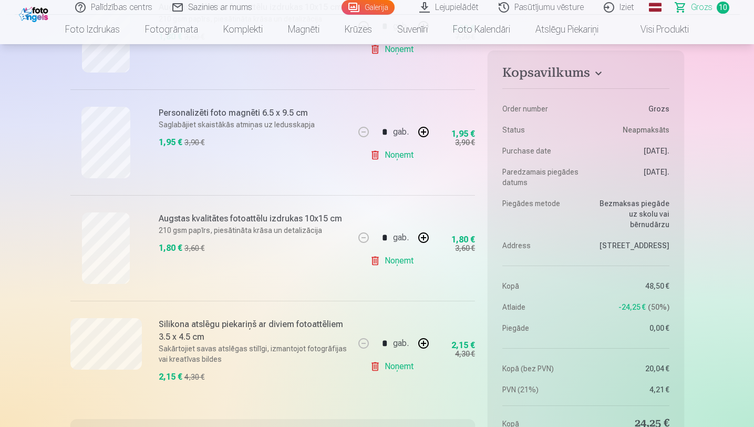
scroll to position [921, 0]
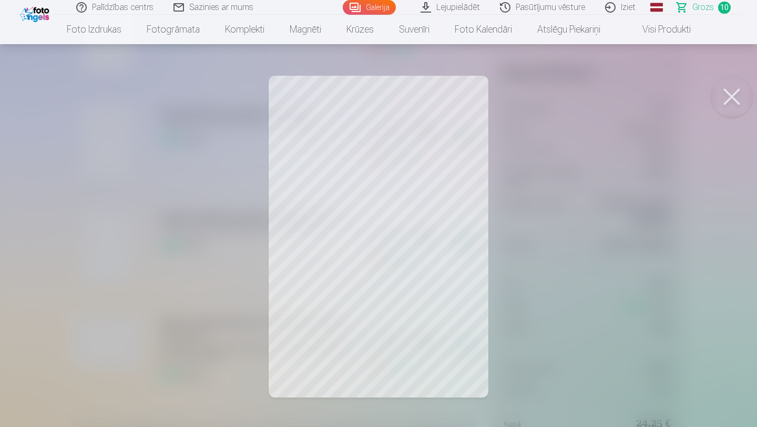
click at [66, 223] on div at bounding box center [378, 213] width 757 height 427
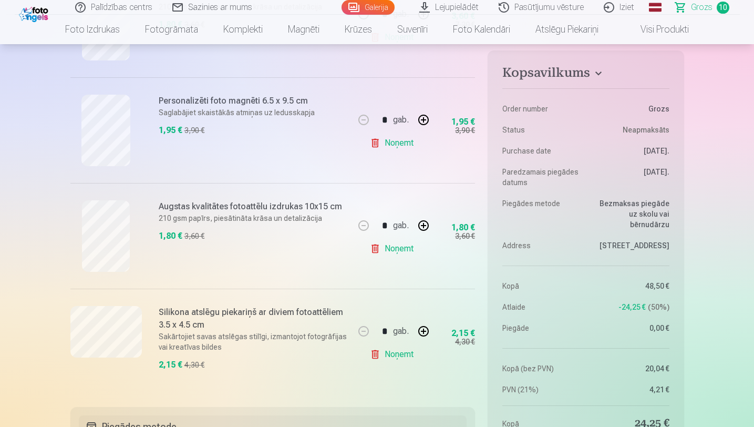
scroll to position [936, 0]
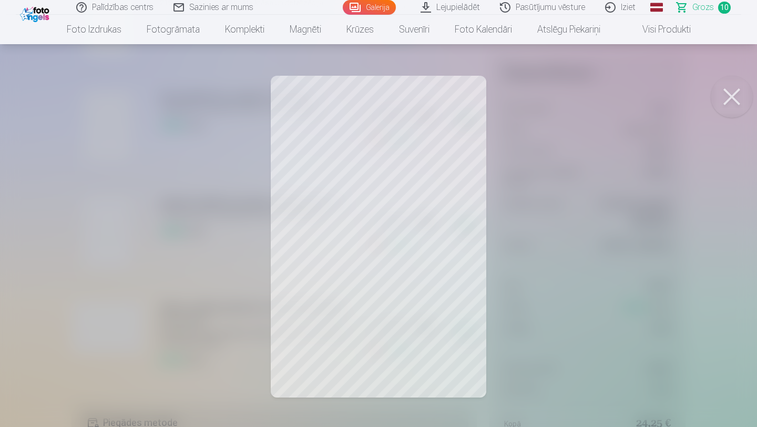
click at [59, 245] on div at bounding box center [378, 213] width 757 height 427
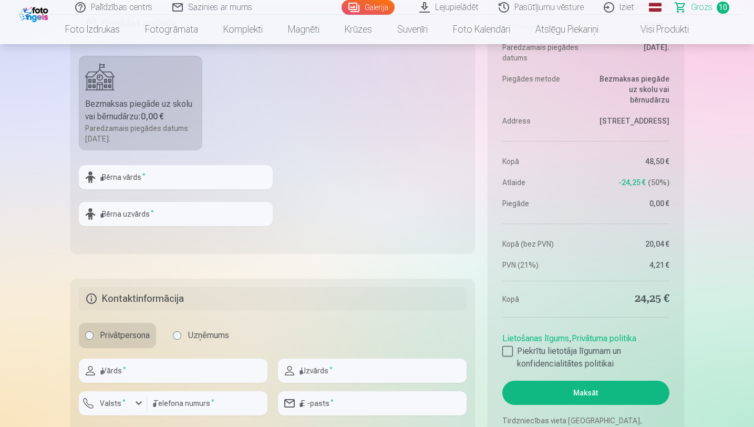
scroll to position [1336, 0]
click at [506, 352] on div at bounding box center [507, 350] width 11 height 11
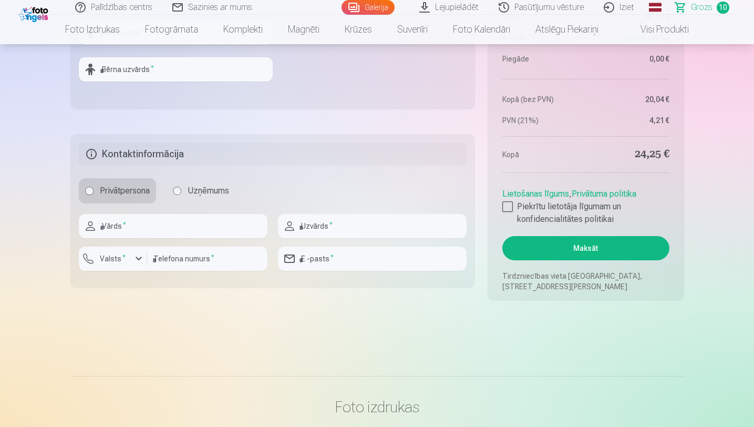
scroll to position [1480, 0]
click at [172, 230] on input "text" at bounding box center [173, 225] width 189 height 24
type input "*********"
type input "**********"
type input "********"
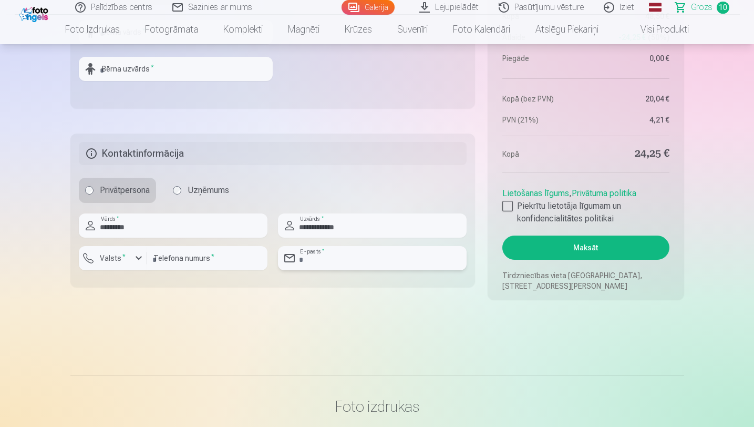
type input "**********"
click at [122, 266] on button "Valsts *" at bounding box center [113, 258] width 68 height 24
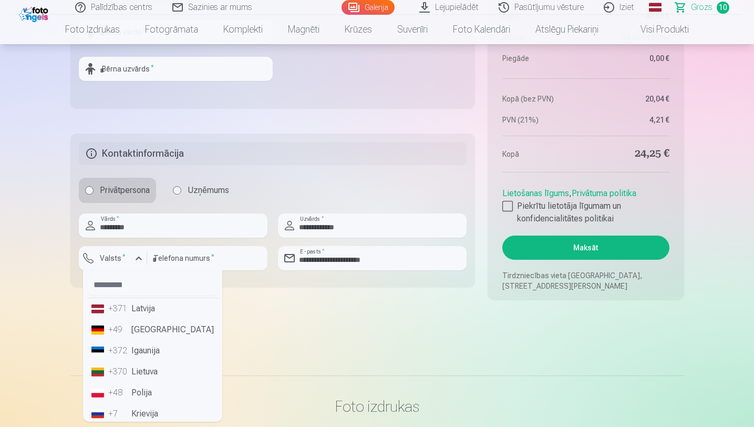
click at [134, 309] on li "+371 Latvija" at bounding box center [152, 308] width 131 height 21
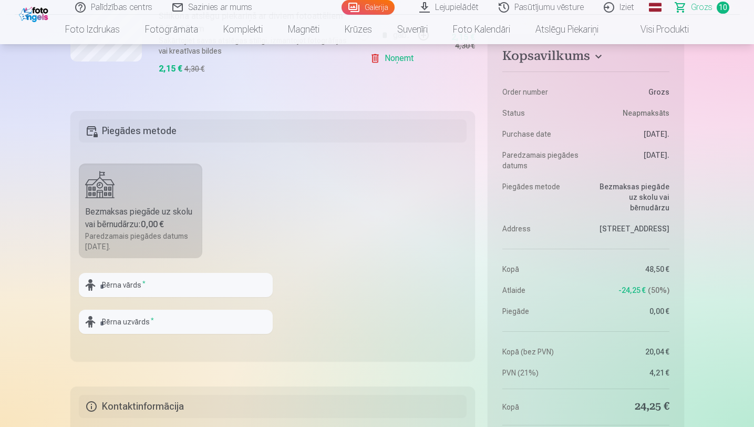
scroll to position [1224, 0]
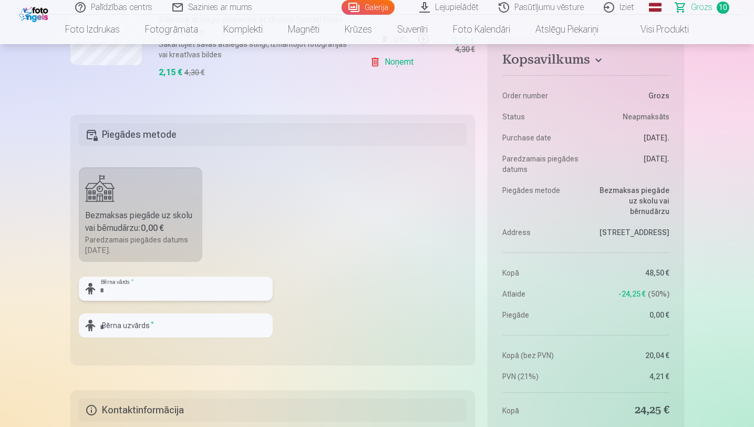
click at [107, 288] on input "text" at bounding box center [176, 288] width 194 height 24
type input "*******"
click at [140, 329] on input "text" at bounding box center [176, 325] width 194 height 24
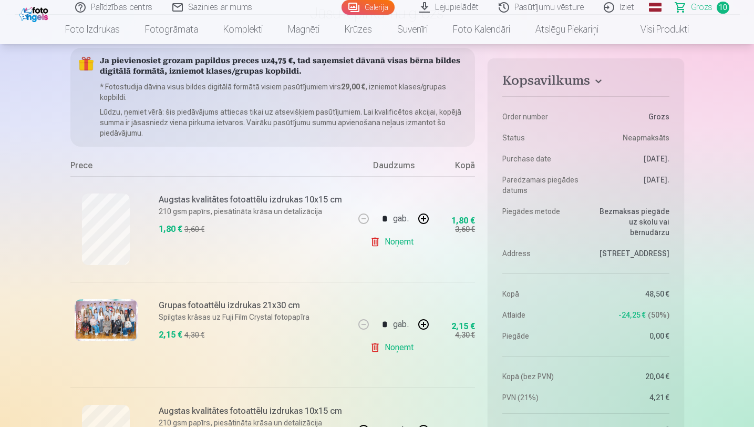
scroll to position [0, 0]
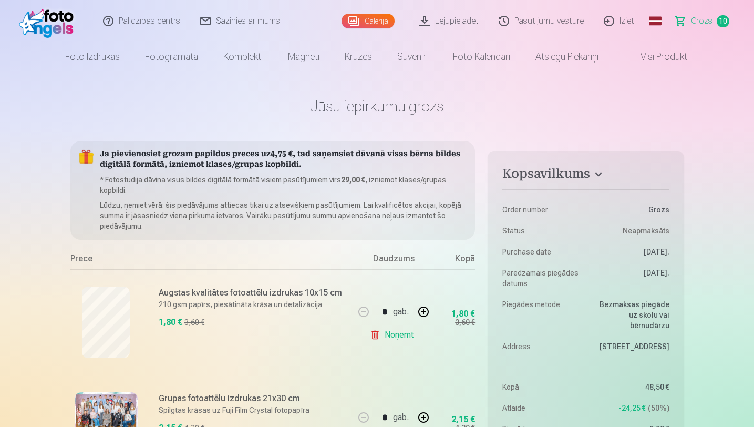
type input "**********"
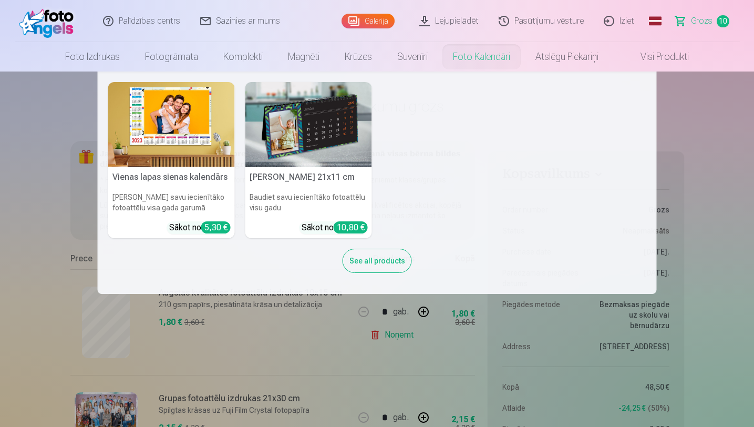
click at [482, 49] on link "Foto kalendāri" at bounding box center [481, 56] width 83 height 29
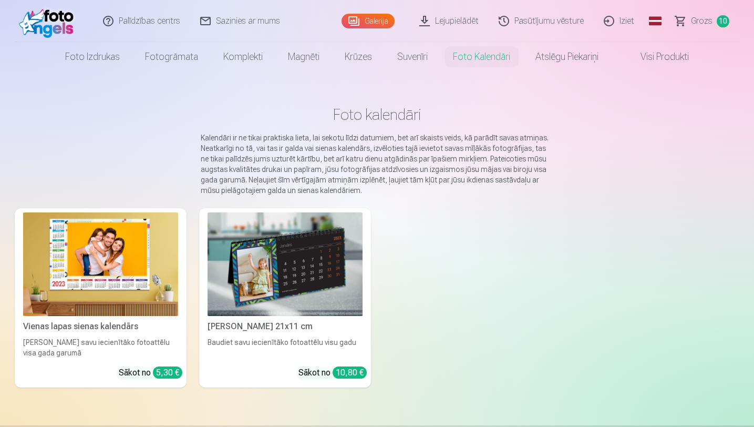
click at [100, 224] on img at bounding box center [100, 264] width 155 height 104
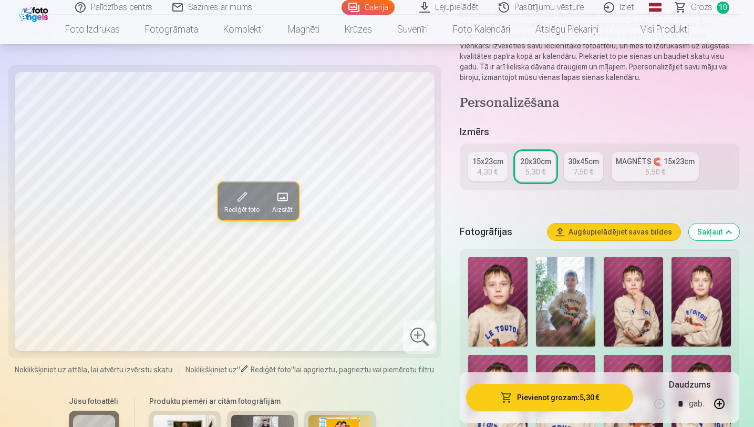
scroll to position [206, 0]
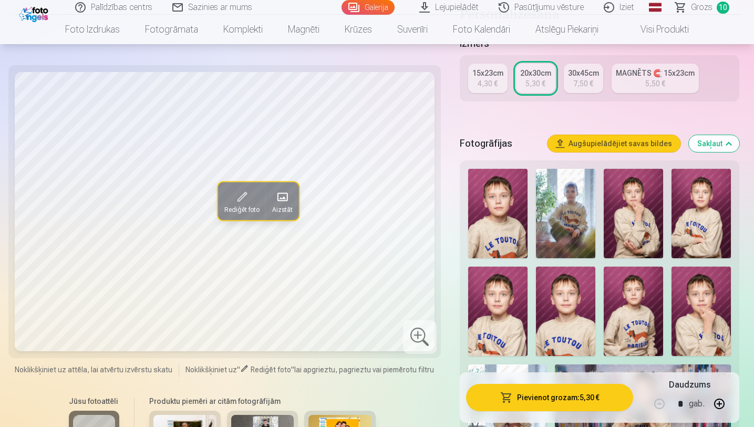
click at [557, 224] on img at bounding box center [565, 213] width 59 height 89
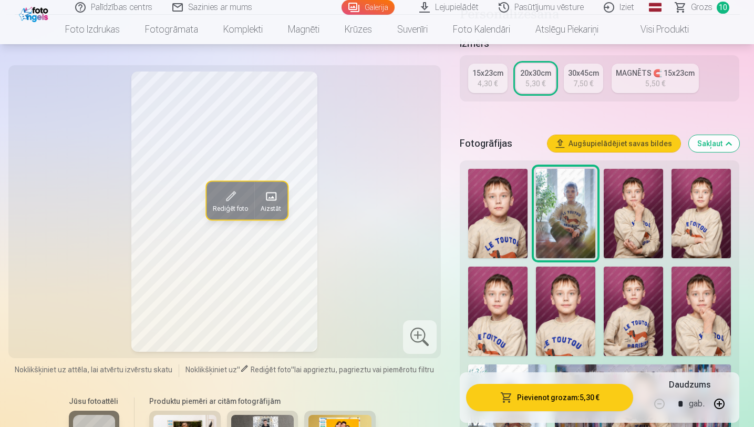
click at [513, 235] on img at bounding box center [497, 213] width 59 height 89
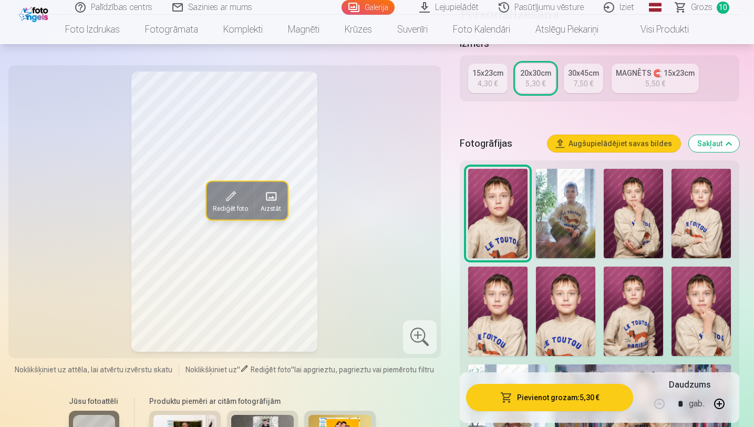
click at [639, 296] on img at bounding box center [633, 310] width 59 height 89
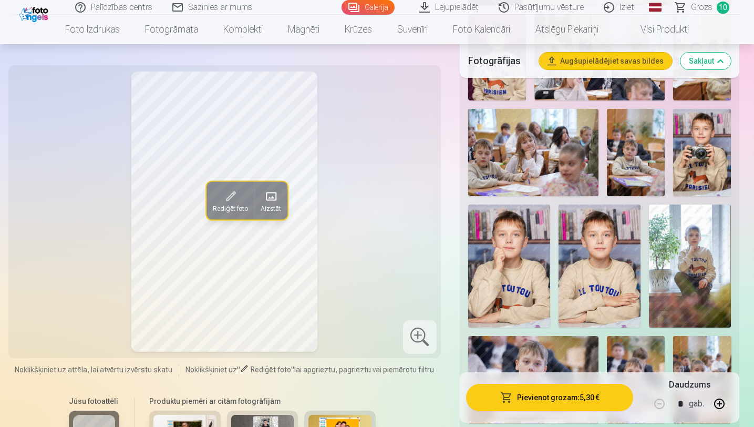
scroll to position [877, 0]
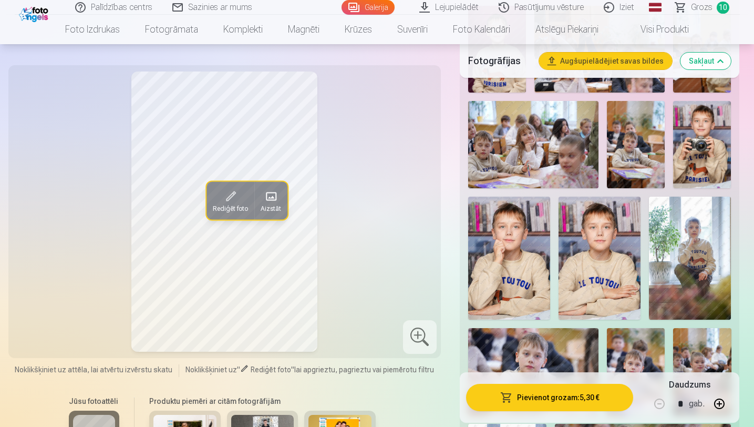
click at [621, 285] on img at bounding box center [600, 258] width 82 height 123
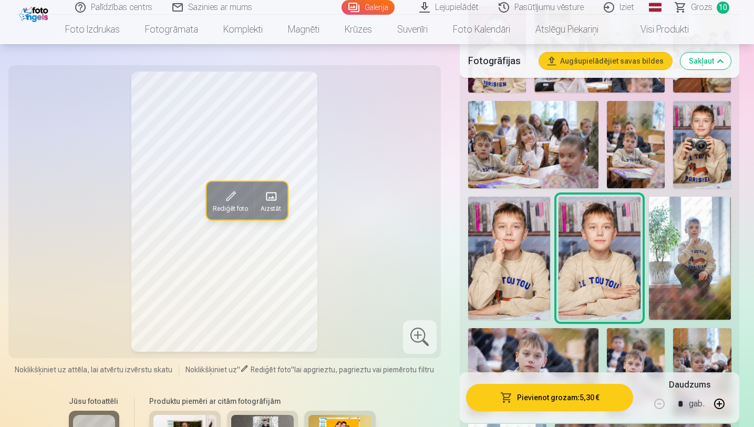
click at [551, 268] on div at bounding box center [600, 108] width 272 height 1231
click at [497, 260] on img at bounding box center [509, 258] width 82 height 123
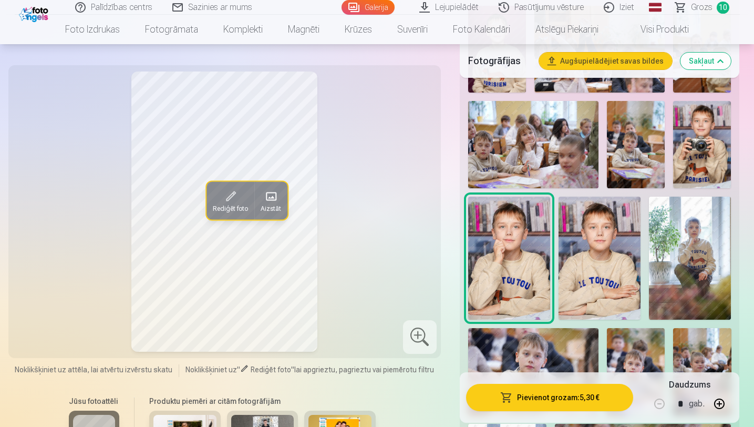
click at [730, 155] on img at bounding box center [702, 144] width 58 height 87
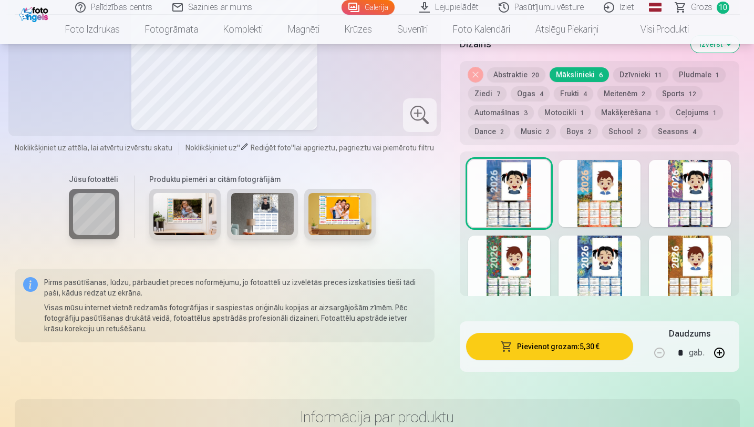
scroll to position [1717, 0]
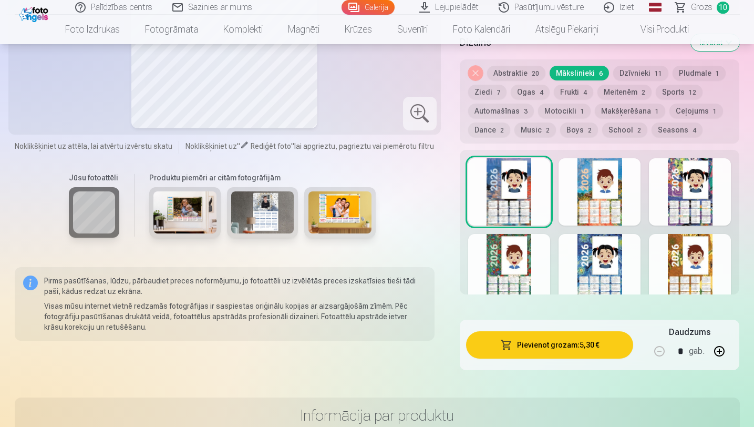
click at [615, 258] on div at bounding box center [600, 267] width 82 height 67
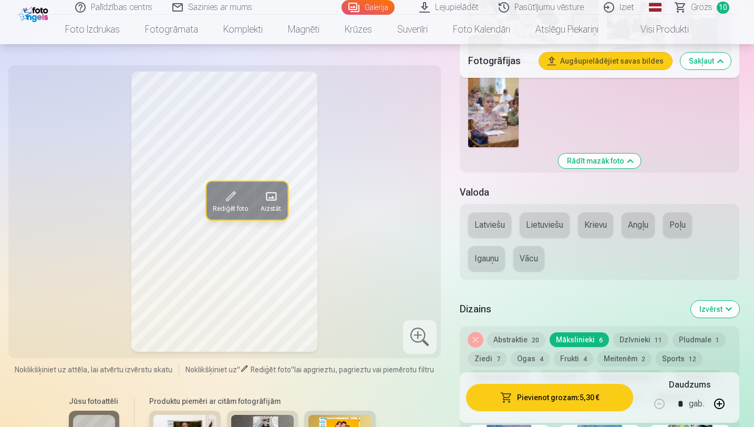
scroll to position [1434, 0]
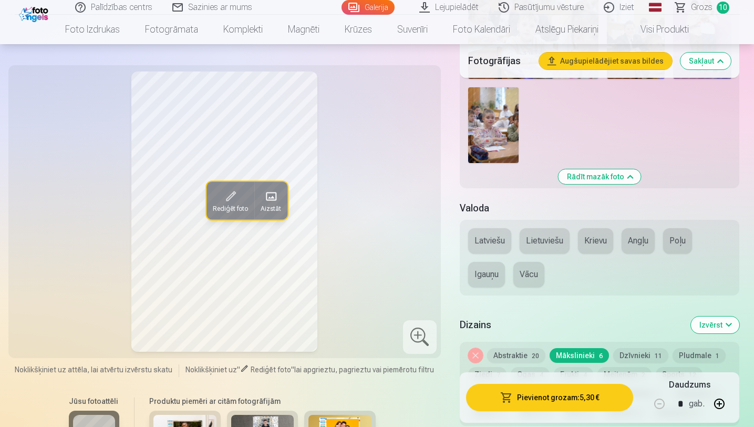
click at [604, 240] on button "Krievu" at bounding box center [595, 240] width 35 height 25
click at [632, 247] on button "Angļu" at bounding box center [638, 240] width 33 height 25
click at [590, 244] on button "Krievu" at bounding box center [595, 240] width 35 height 25
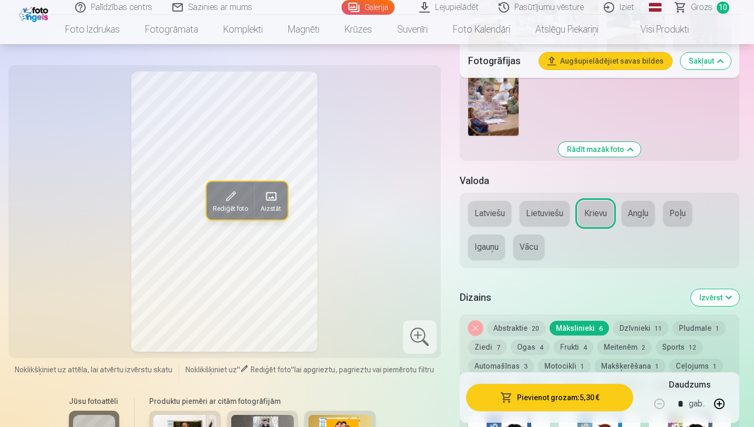
scroll to position [1471, 0]
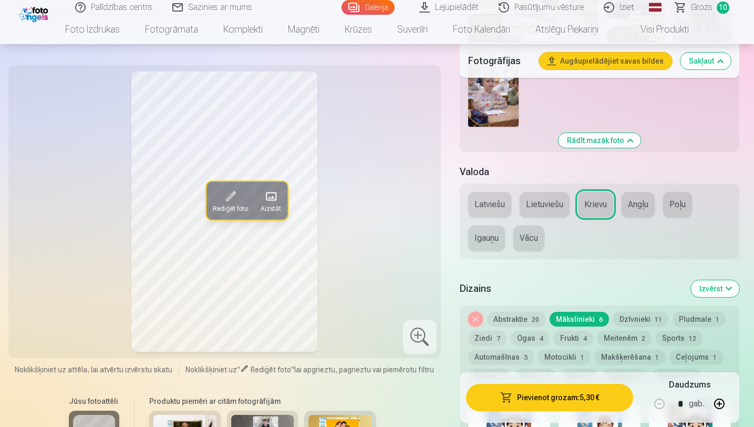
click at [633, 213] on button "Angļu" at bounding box center [638, 204] width 33 height 25
click at [496, 209] on button "Latviešu" at bounding box center [489, 204] width 43 height 25
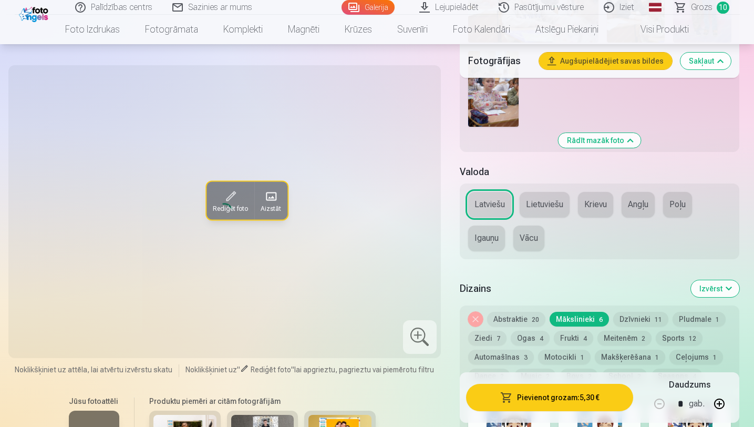
click at [603, 213] on button "Krievu" at bounding box center [595, 204] width 35 height 25
click at [622, 213] on div "Latviešu Lietuviešu Krievu Angļu Poļu Igauņu Vācu" at bounding box center [600, 221] width 280 height 76
click at [629, 213] on button "Angļu" at bounding box center [638, 204] width 33 height 25
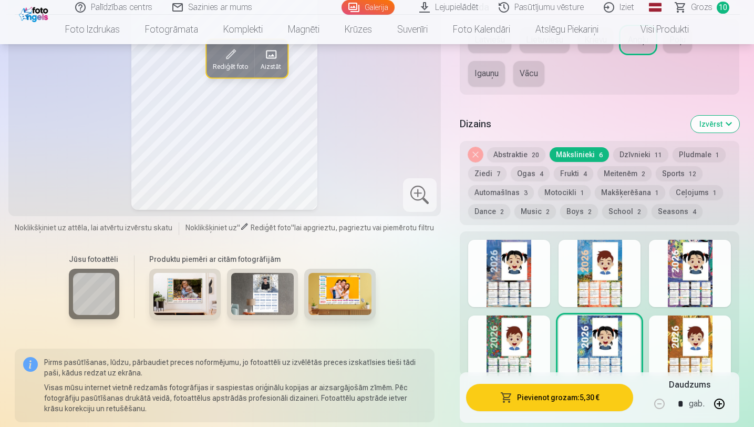
scroll to position [1629, 0]
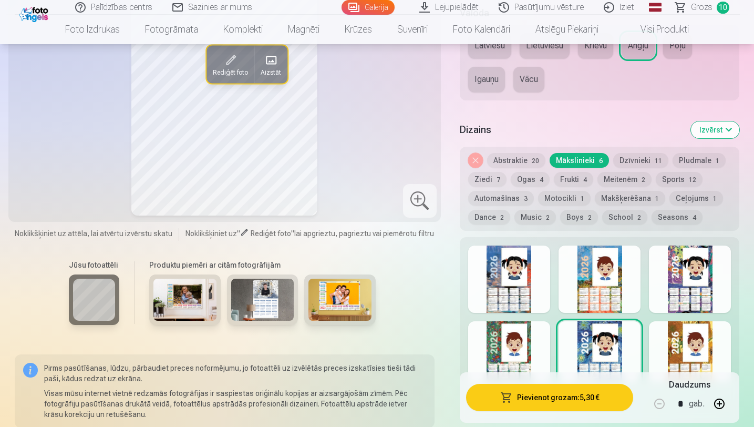
click at [574, 216] on button "Boys 2" at bounding box center [579, 217] width 38 height 15
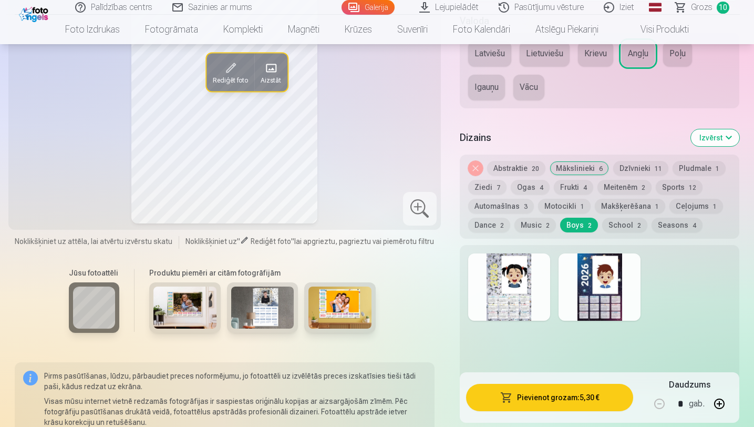
scroll to position [1623, 0]
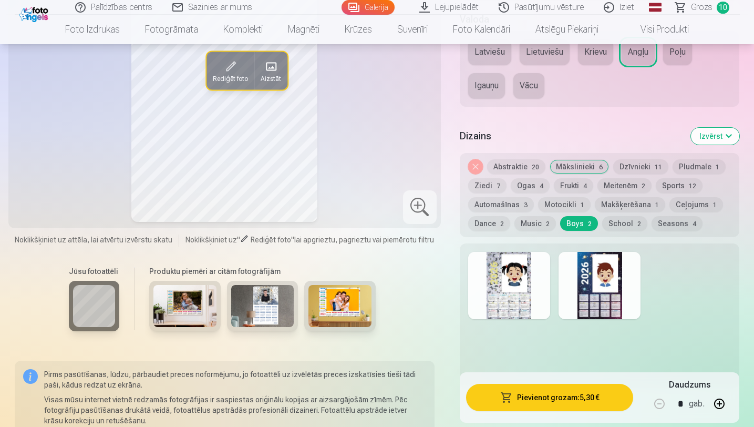
click at [568, 281] on div at bounding box center [600, 285] width 82 height 67
click at [523, 293] on div at bounding box center [509, 285] width 82 height 67
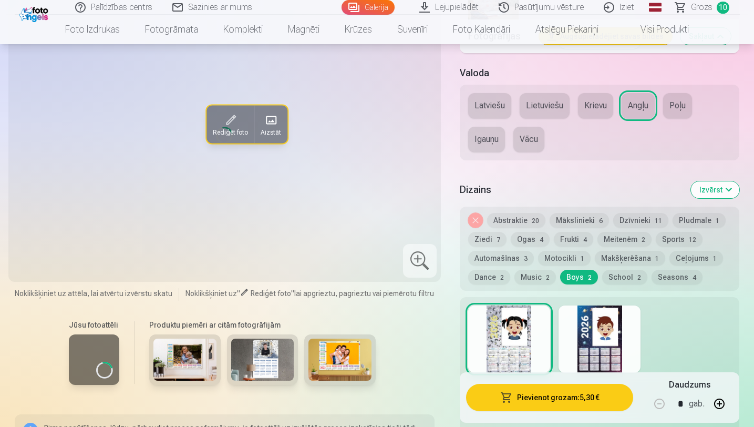
scroll to position [1572, 0]
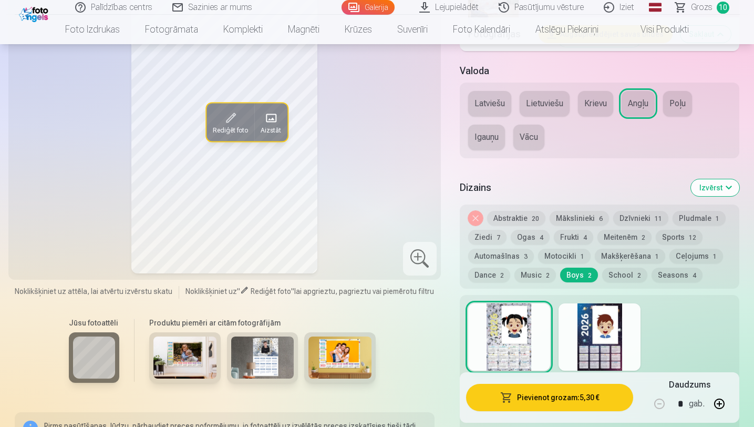
click at [577, 217] on button "Mākslinieki 6" at bounding box center [579, 218] width 59 height 15
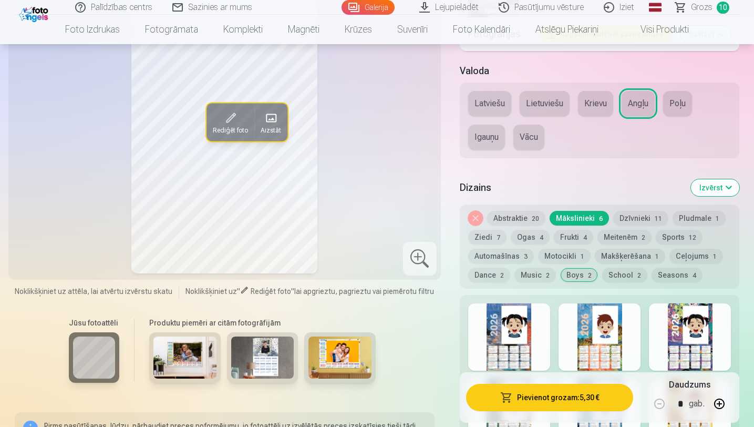
click at [593, 333] on div at bounding box center [600, 336] width 82 height 67
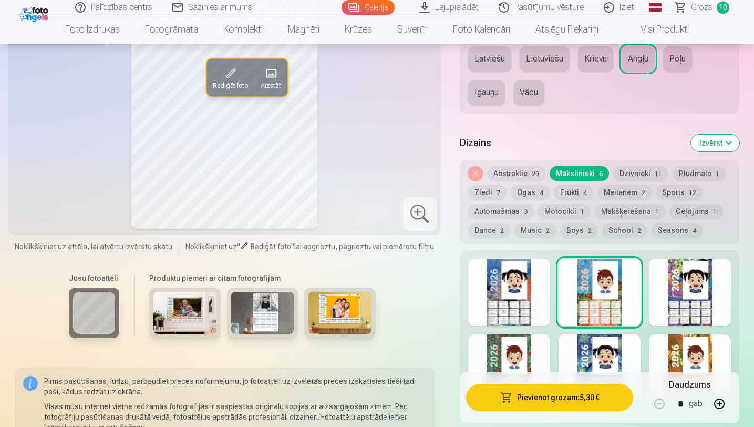
scroll to position [1627, 0]
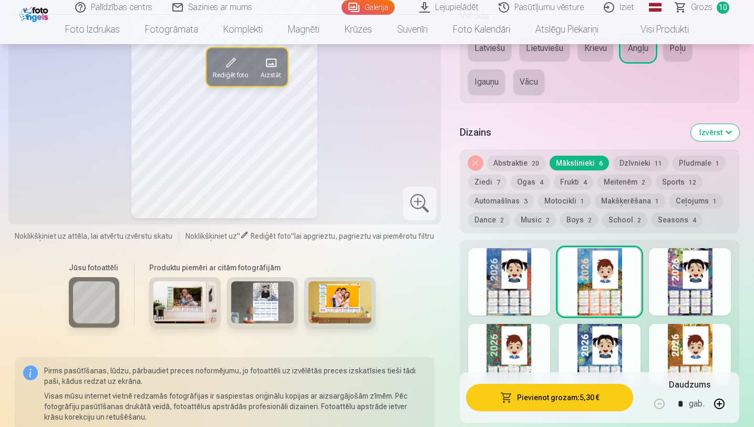
click at [611, 347] on div at bounding box center [600, 357] width 82 height 67
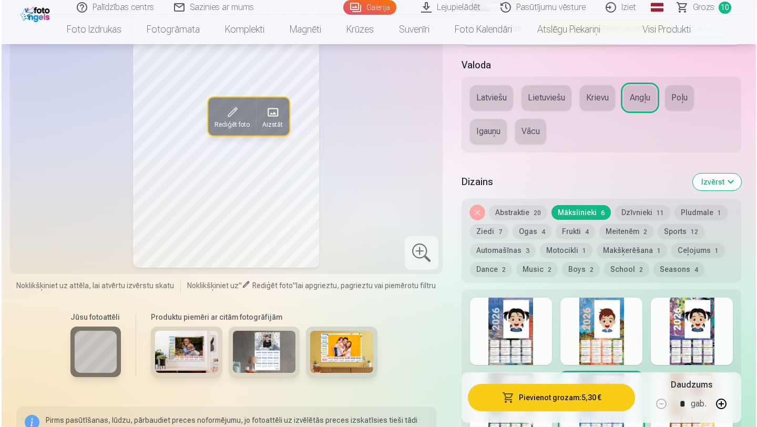
scroll to position [1439, 0]
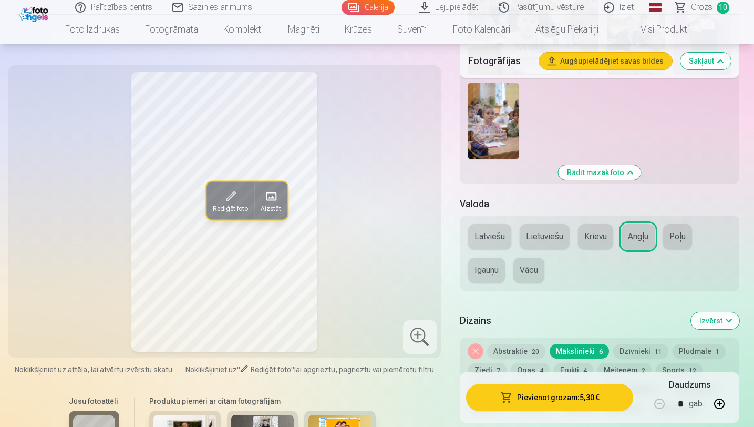
click at [554, 402] on button "Pievienot grozam : 5,30 €" at bounding box center [550, 397] width 168 height 27
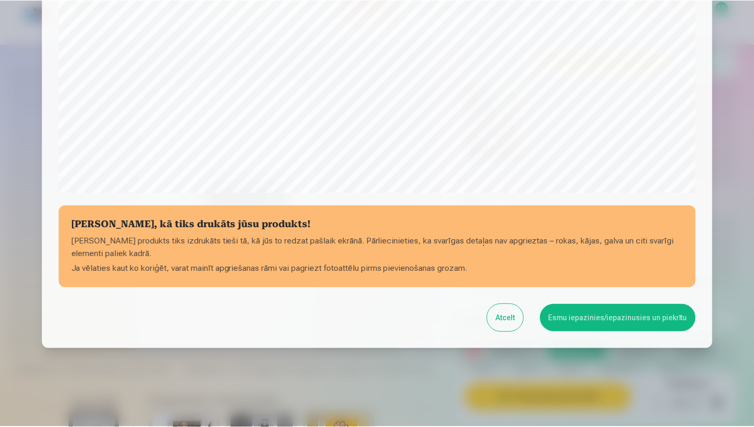
scroll to position [330, 0]
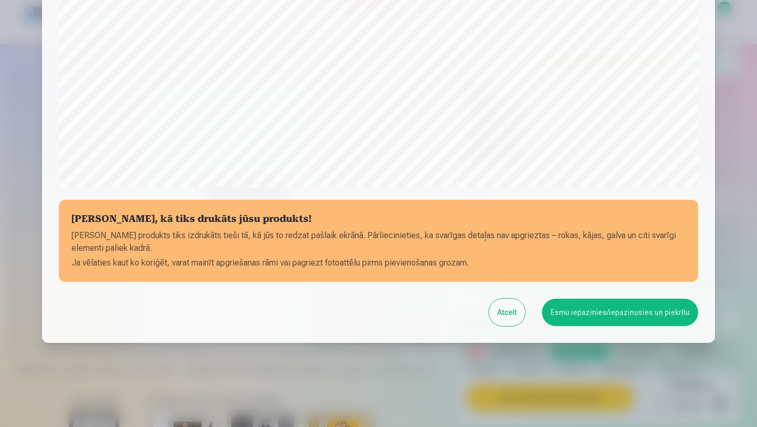
click at [587, 310] on button "Esmu iepazinies/iepazinusies un piekrītu" at bounding box center [620, 312] width 156 height 27
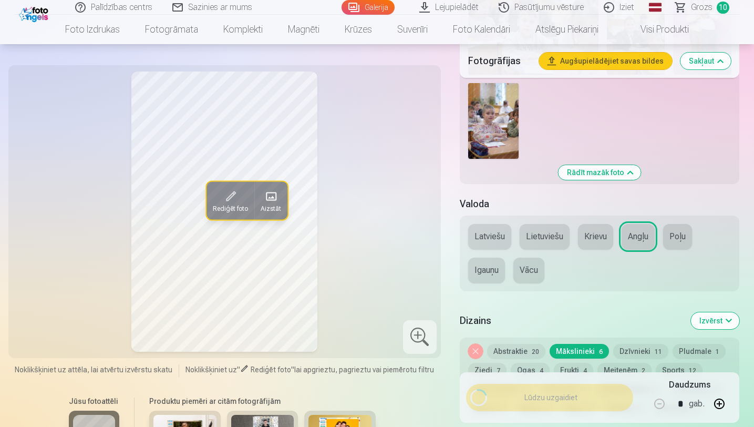
click at [706, 5] on span "Grozs" at bounding box center [702, 7] width 22 height 13
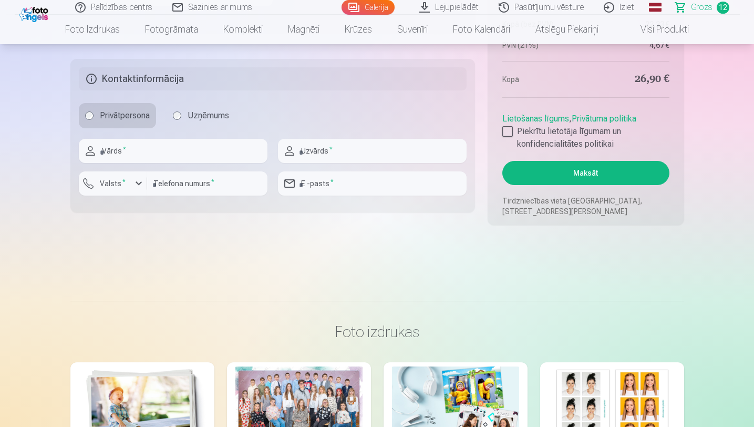
scroll to position [1661, 0]
click at [507, 130] on div at bounding box center [507, 131] width 11 height 11
click at [173, 144] on input "text" at bounding box center [173, 150] width 189 height 24
type input "*********"
type input "**********"
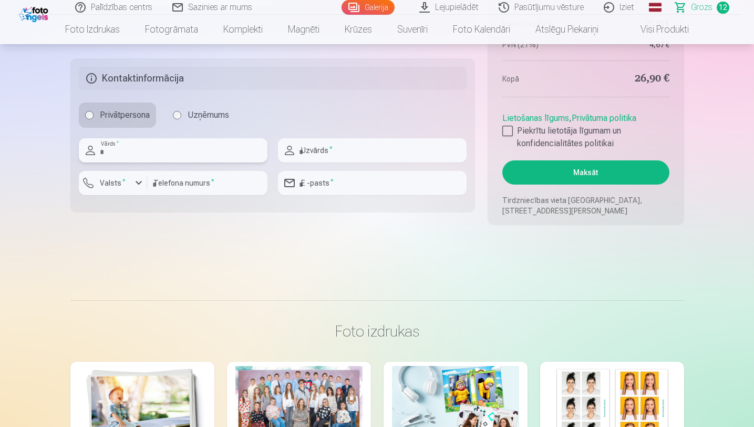
type input "********"
type input "**********"
click at [102, 178] on label "Valsts *" at bounding box center [113, 183] width 34 height 11
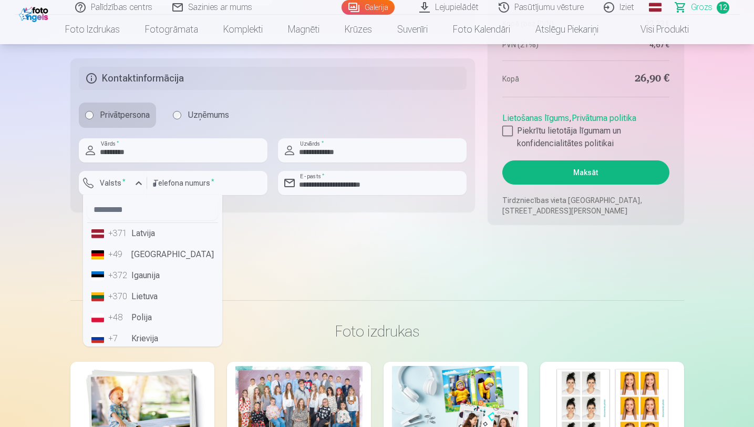
click at [140, 237] on li "+371 Latvija" at bounding box center [152, 233] width 131 height 21
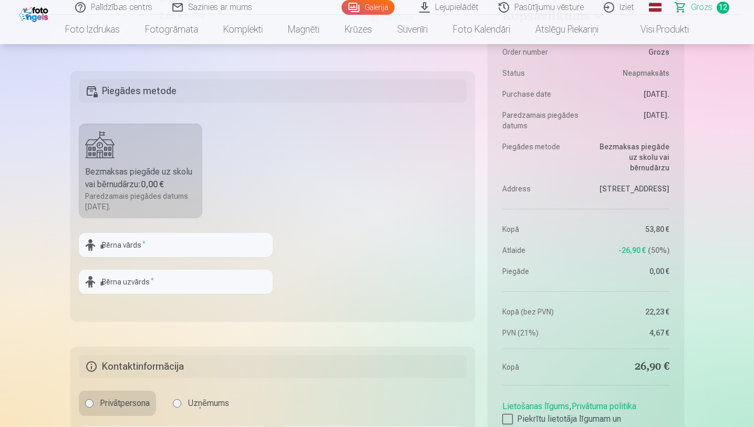
scroll to position [1323, 0]
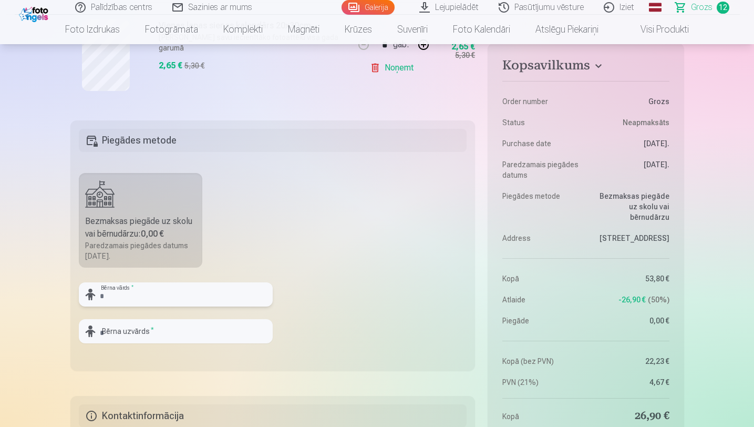
click at [132, 305] on input "text" at bounding box center [176, 294] width 194 height 24
type input "*******"
click at [120, 332] on input "text" at bounding box center [176, 331] width 194 height 24
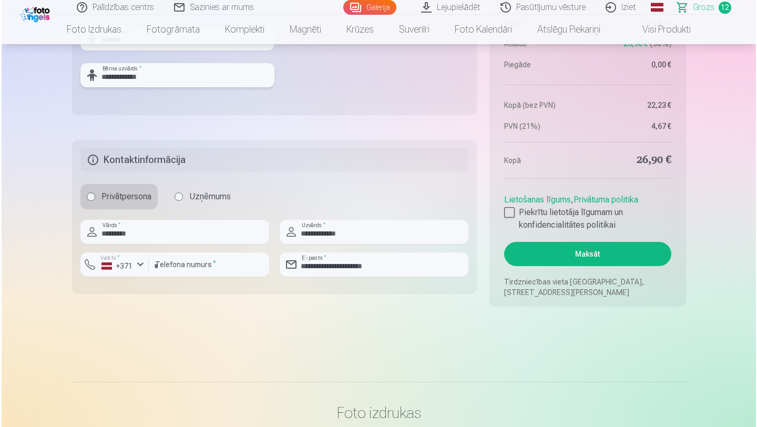
scroll to position [1582, 0]
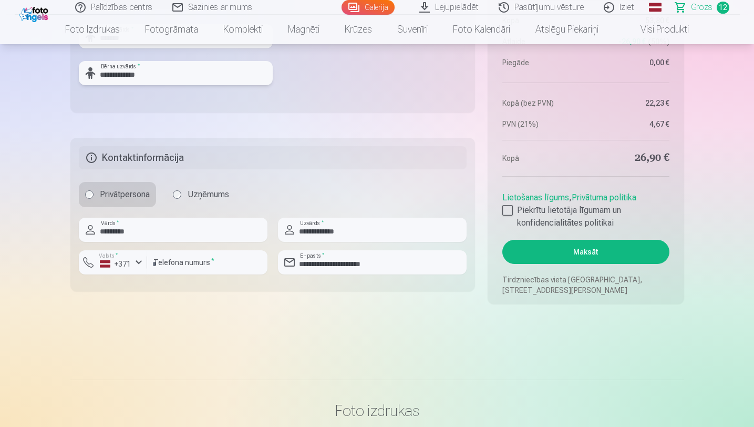
type input "**********"
click at [601, 248] on button "Maksāt" at bounding box center [585, 252] width 167 height 24
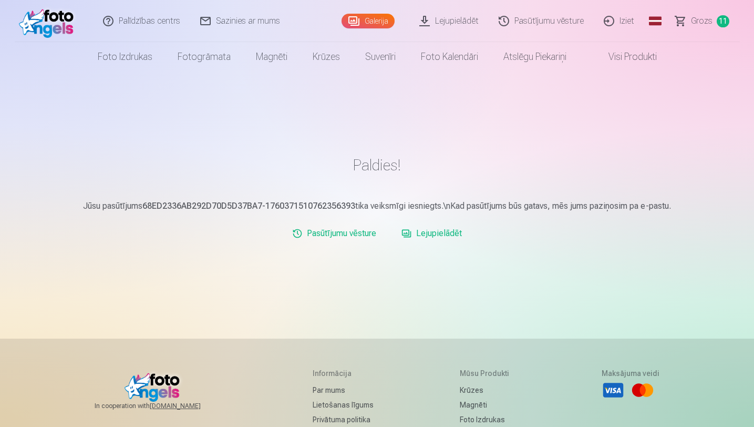
click at [425, 233] on link "Lejupielādēt" at bounding box center [431, 233] width 69 height 21
